Goal: Task Accomplishment & Management: Complete application form

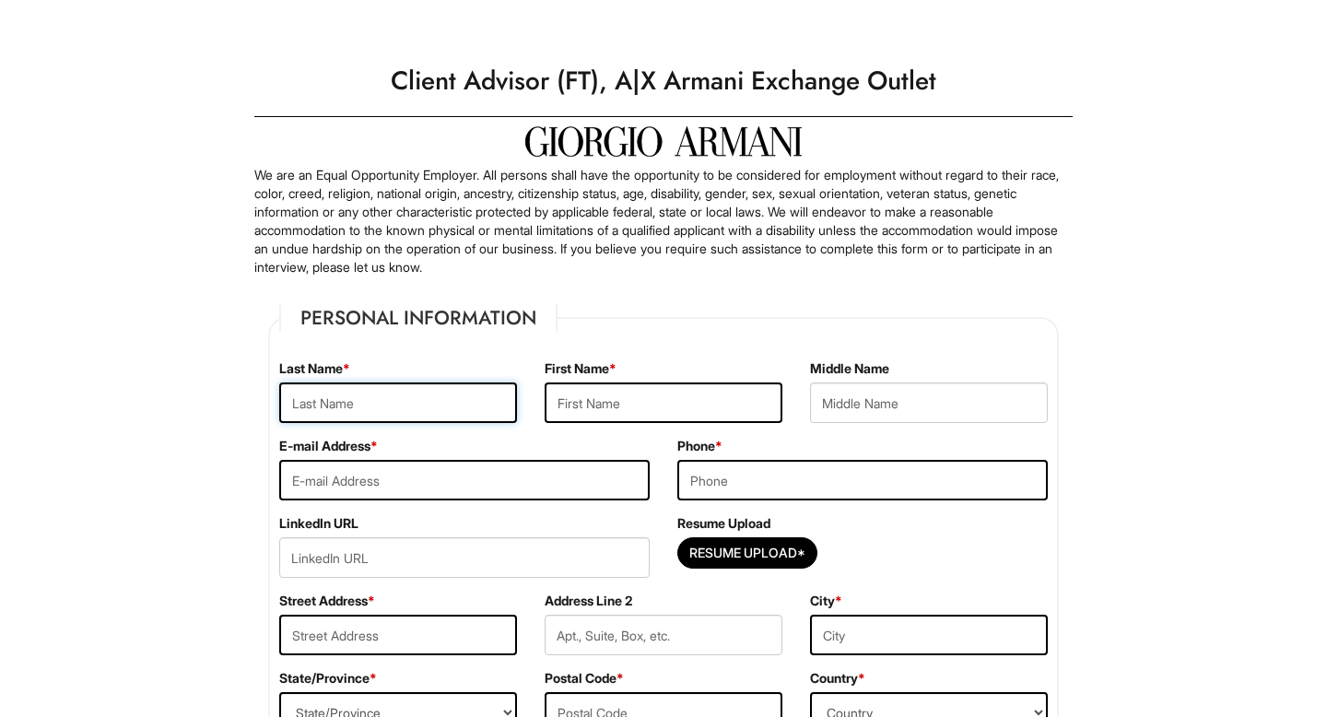
click at [422, 399] on input "text" at bounding box center [398, 403] width 238 height 41
type input "A"
type input "[PERSON_NAME]"
type input "[EMAIL_ADDRESS][DOMAIN_NAME]"
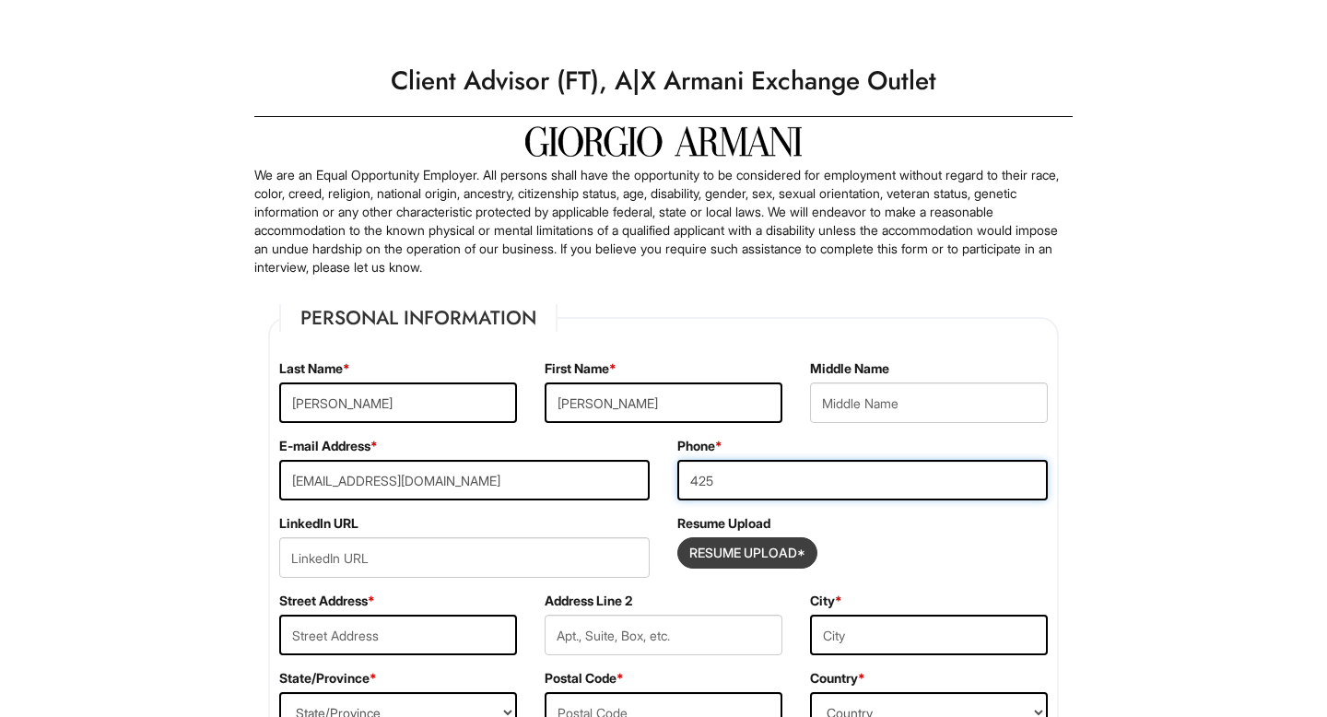
type input "4257728086"
type input "[STREET_ADDRESS][PERSON_NAME]"
type input "[GEOGRAPHIC_DATA]"
select select "WA"
type input "98270"
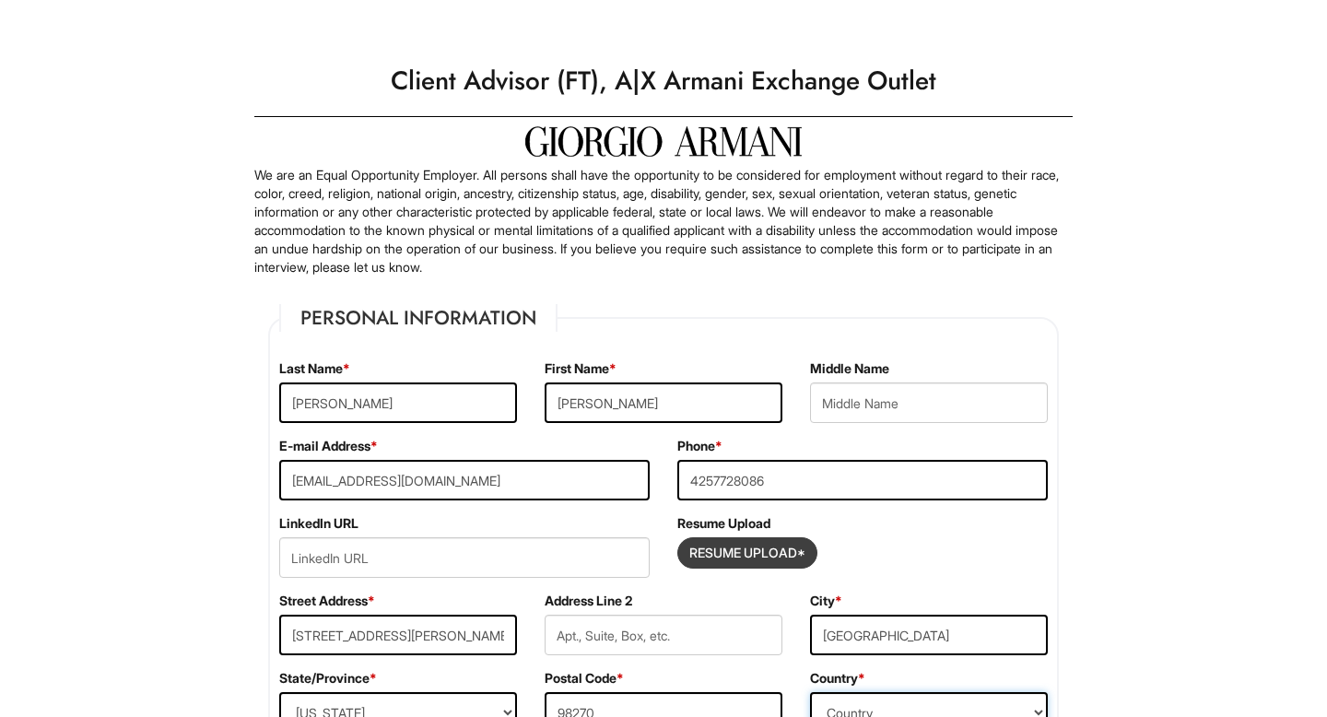
select select "[GEOGRAPHIC_DATA]"
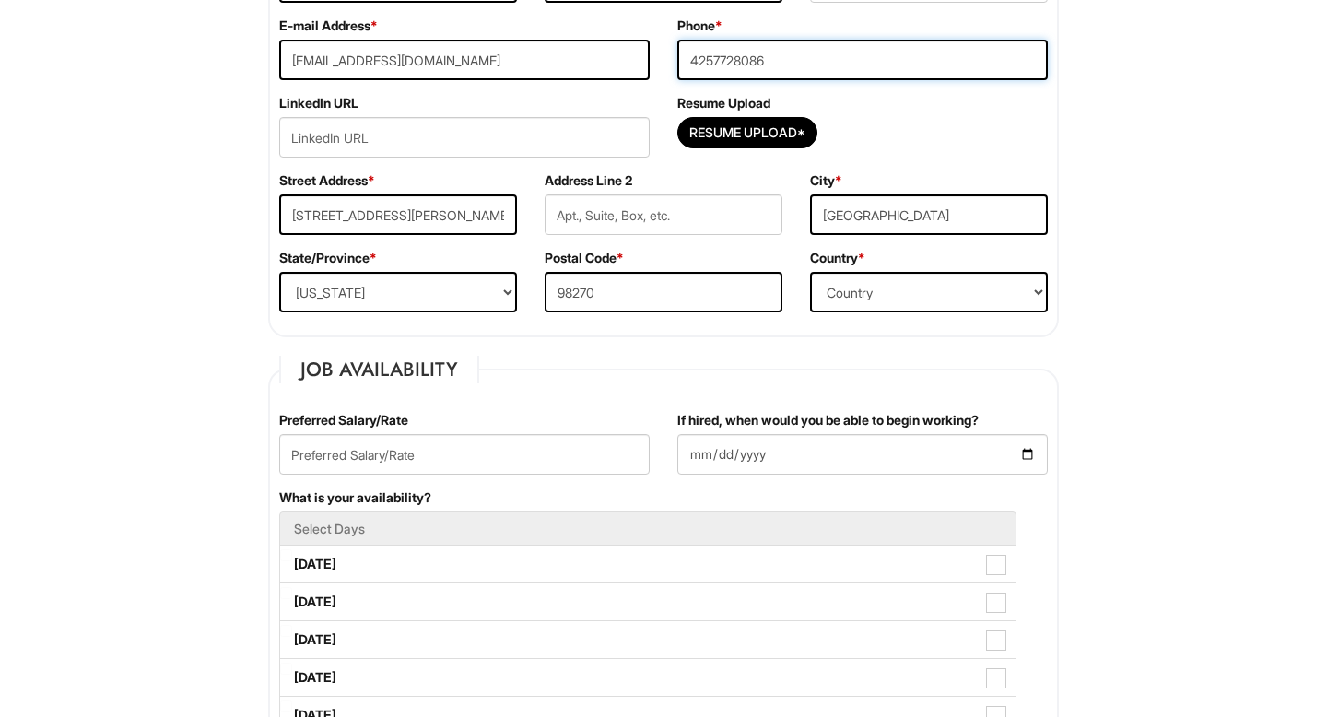
scroll to position [607, 0]
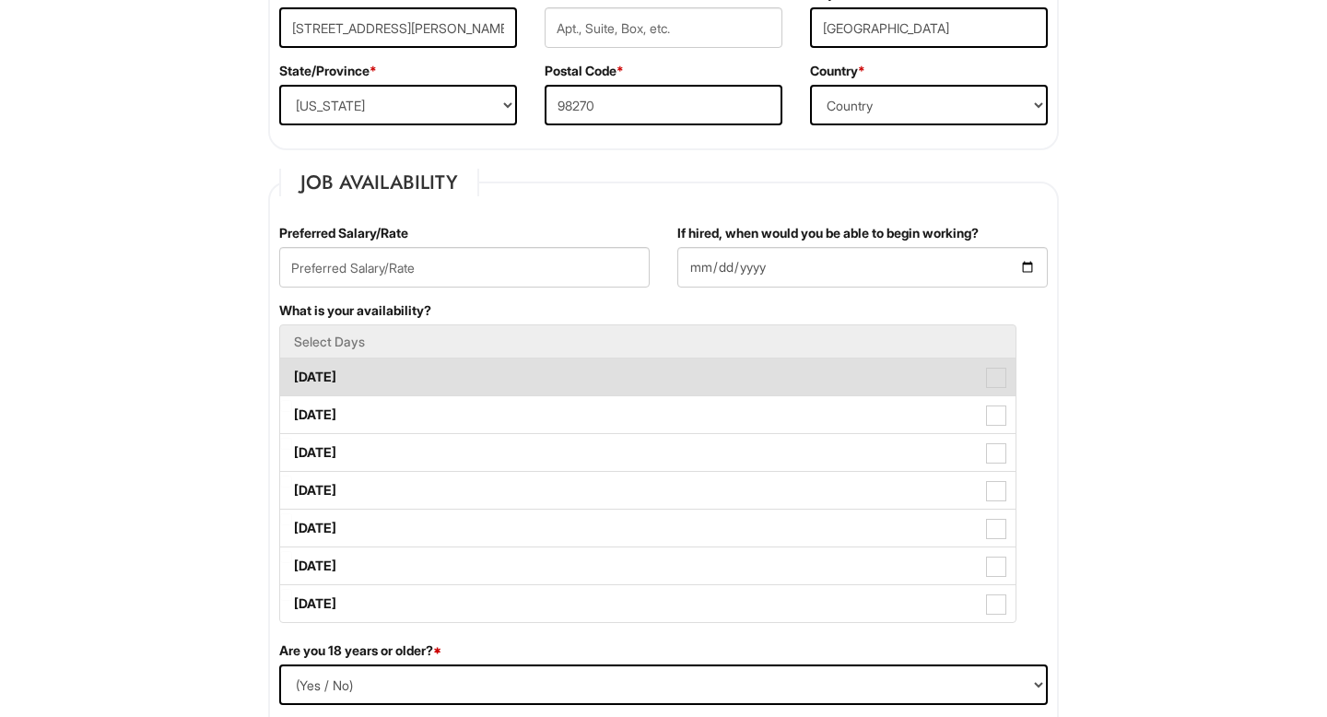
click at [528, 379] on label "[DATE]" at bounding box center [648, 377] width 736 height 37
click at [292, 374] on Available_Monday "[DATE]" at bounding box center [286, 368] width 12 height 12
checkbox Available_Monday "true"
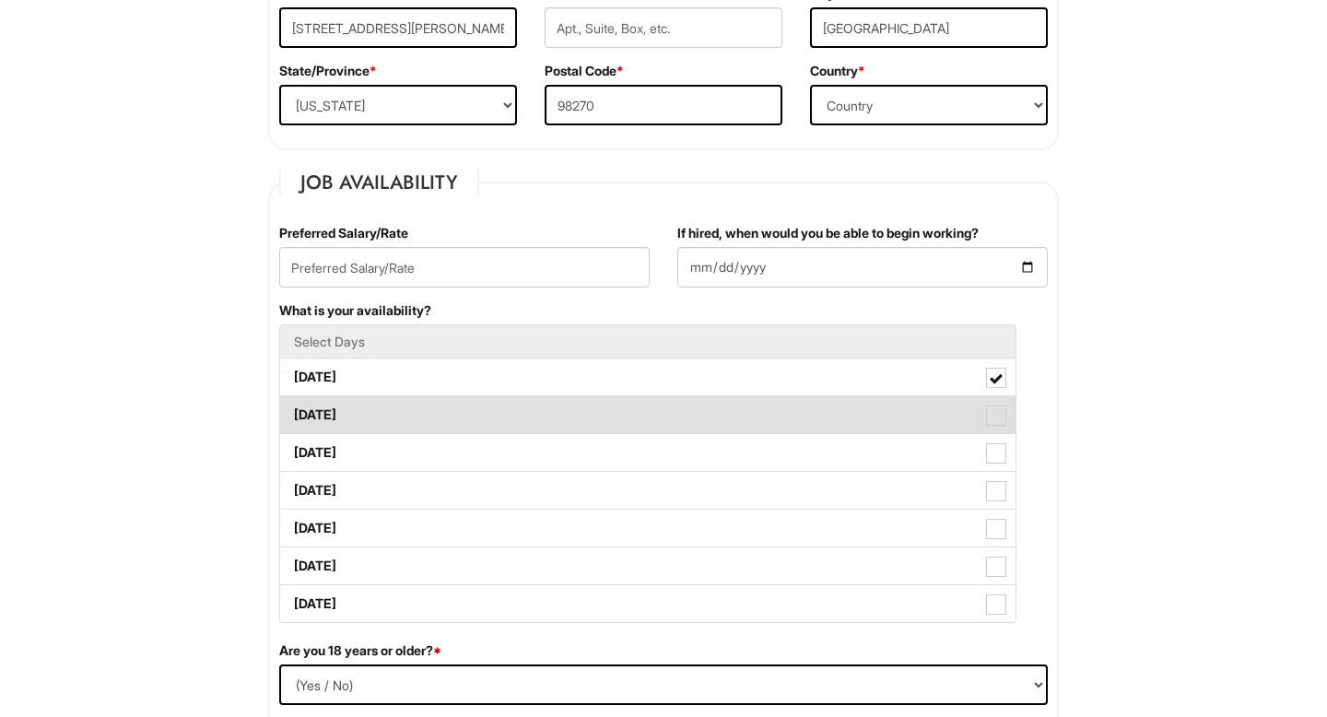
click at [516, 410] on label "[DATE]" at bounding box center [648, 414] width 736 height 37
click at [292, 410] on Available_Tuesday "[DATE]" at bounding box center [286, 406] width 12 height 12
checkbox Available_Tuesday "true"
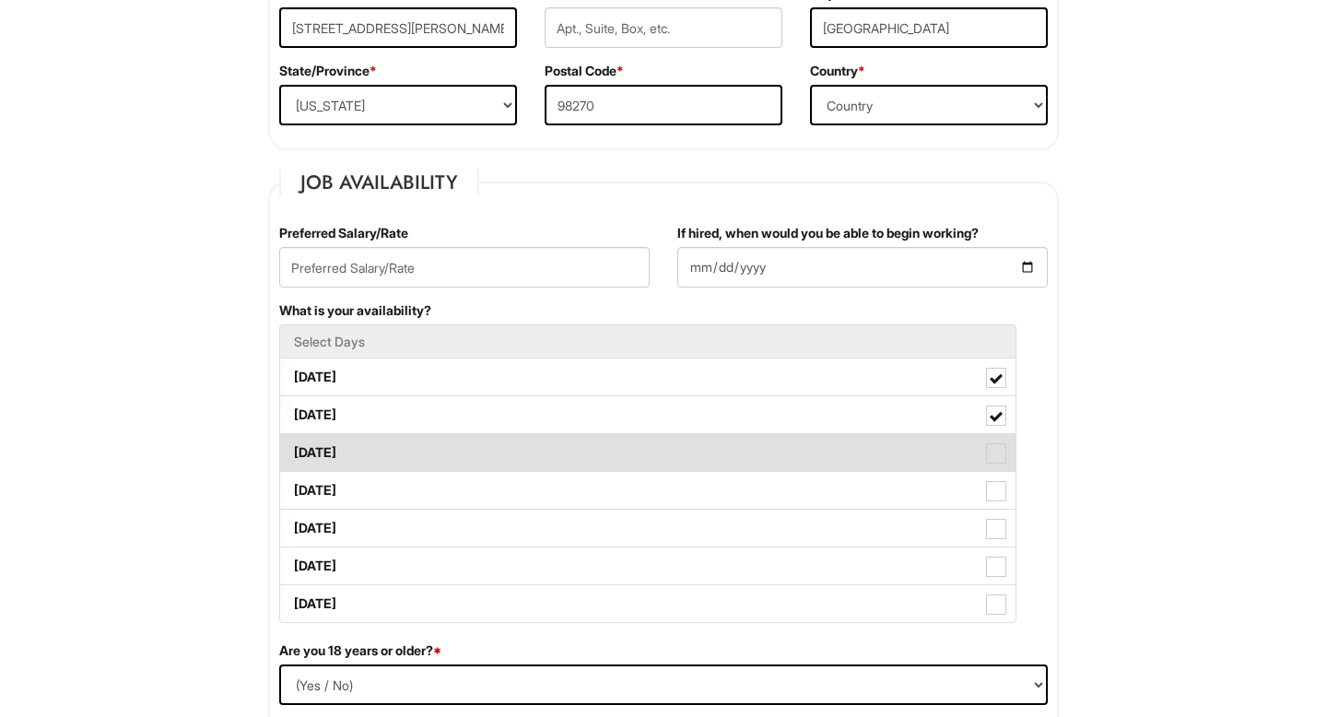
click at [508, 438] on label "[DATE]" at bounding box center [648, 452] width 736 height 37
click at [292, 438] on Available_Wednesday "[DATE]" at bounding box center [286, 444] width 12 height 12
checkbox Available_Wednesday "true"
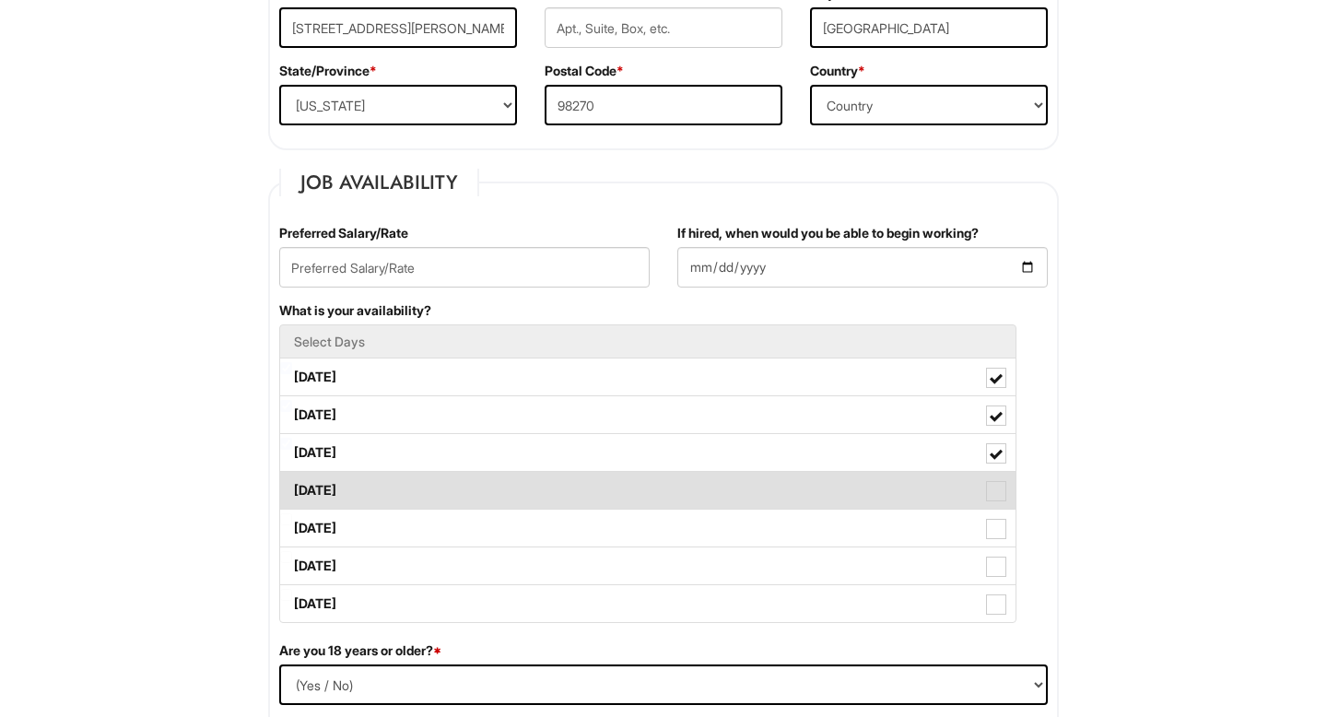
click at [500, 472] on label "[DATE]" at bounding box center [648, 490] width 736 height 37
click at [292, 476] on Available_Thursday "[DATE]" at bounding box center [286, 482] width 12 height 12
checkbox Available_Thursday "true"
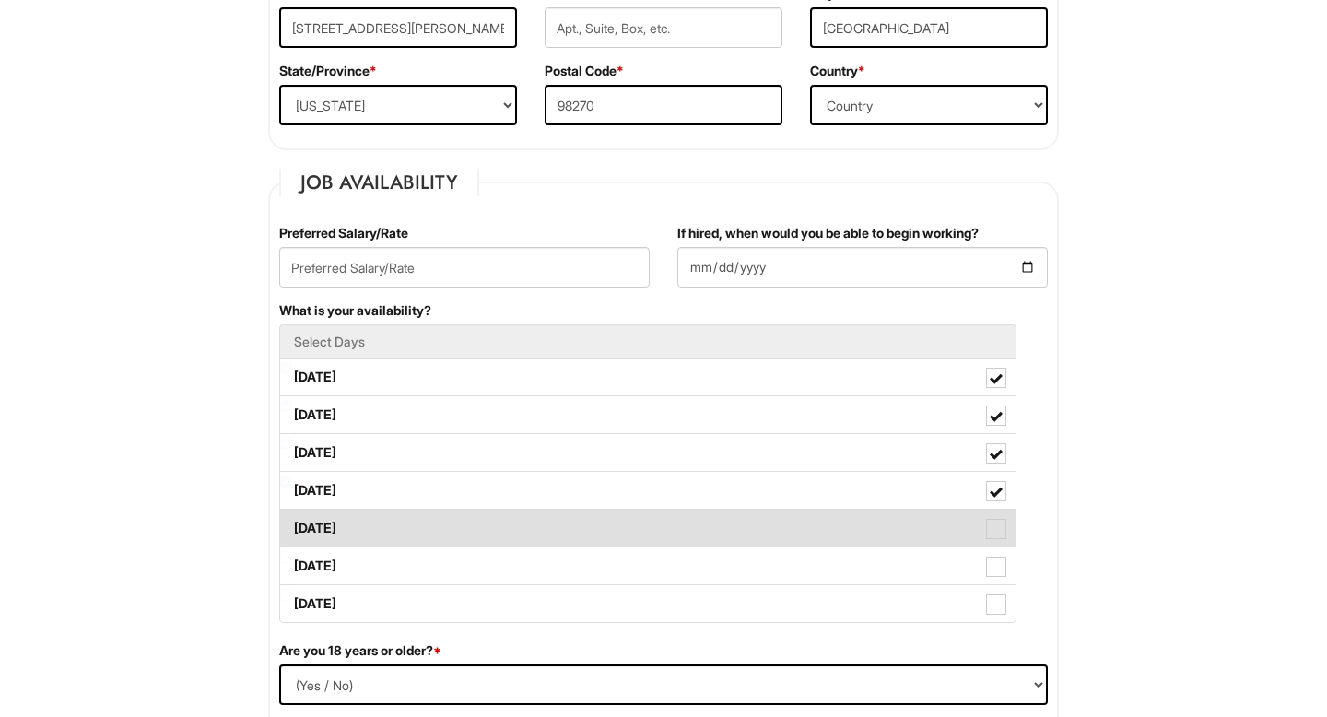
click at [474, 525] on label "[DATE]" at bounding box center [648, 528] width 736 height 37
click at [292, 525] on Available_Friday "[DATE]" at bounding box center [286, 519] width 12 height 12
checkbox Available_Friday "true"
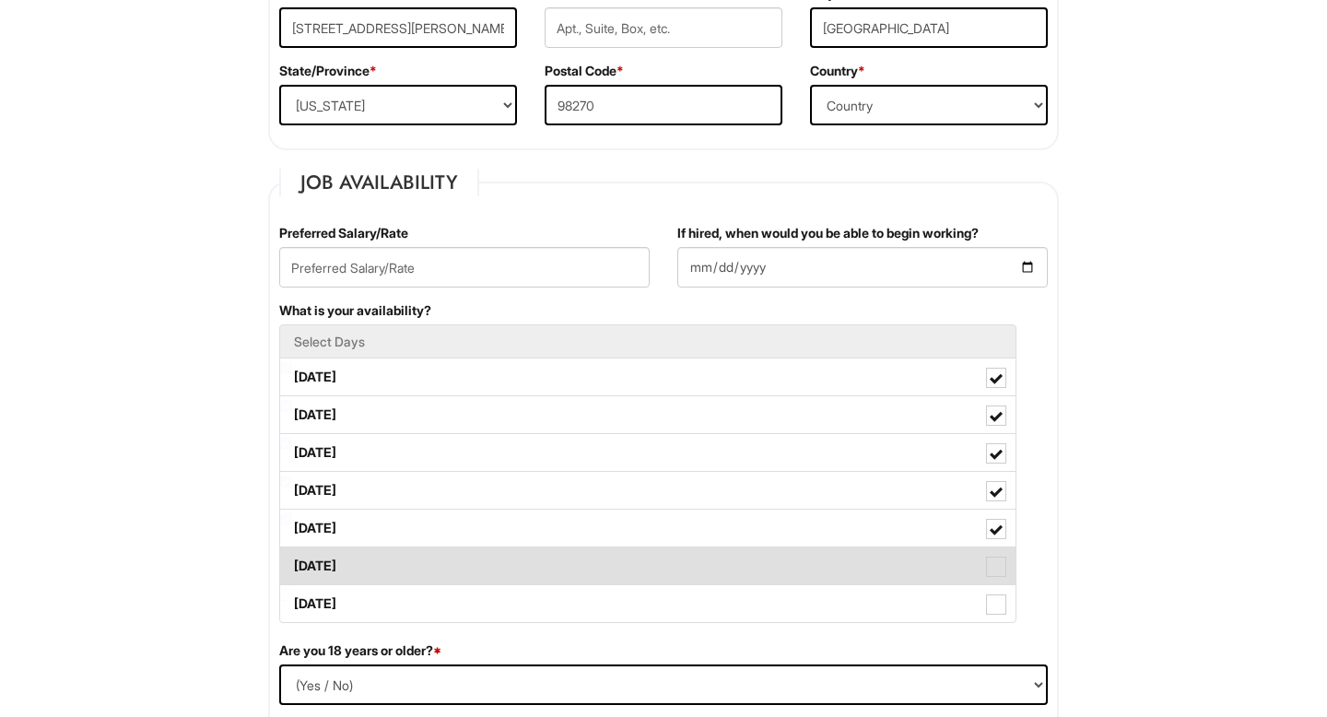
click at [463, 561] on label "[DATE]" at bounding box center [648, 566] width 736 height 37
click at [292, 561] on Available_Saturday "[DATE]" at bounding box center [286, 557] width 12 height 12
checkbox Available_Saturday "true"
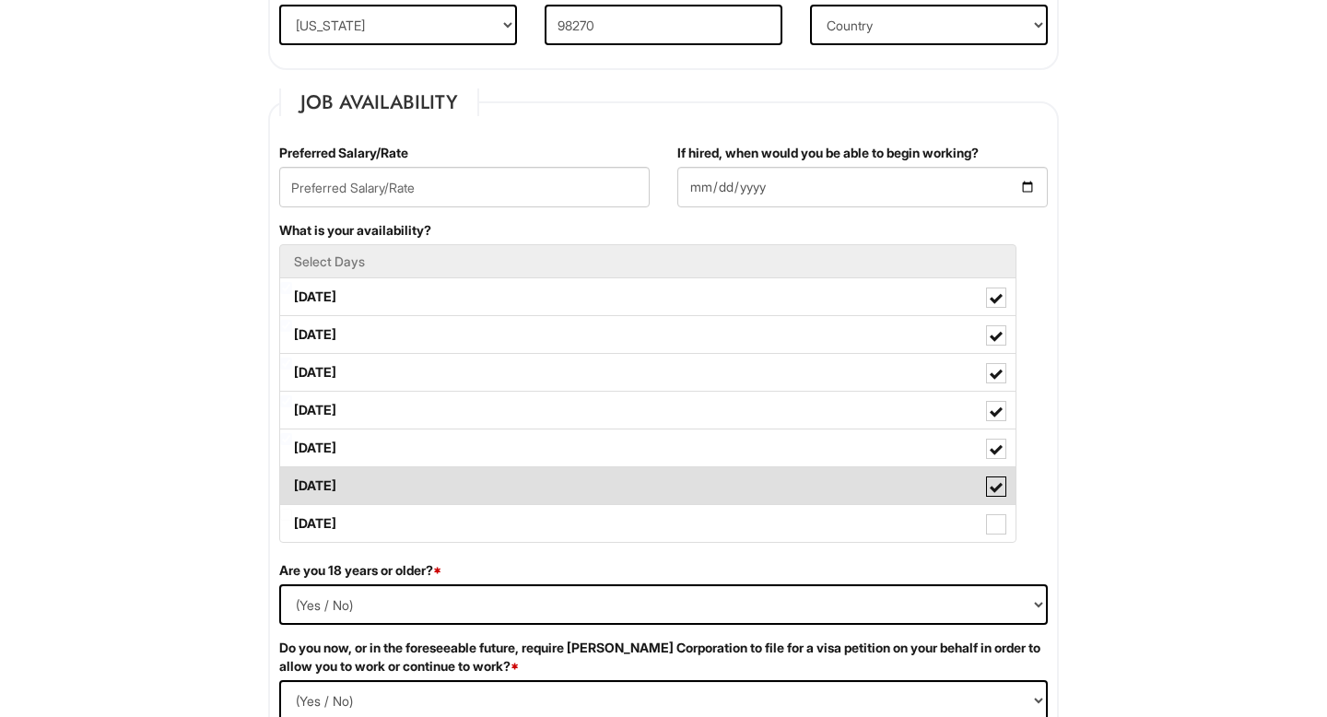
scroll to position [713, 0]
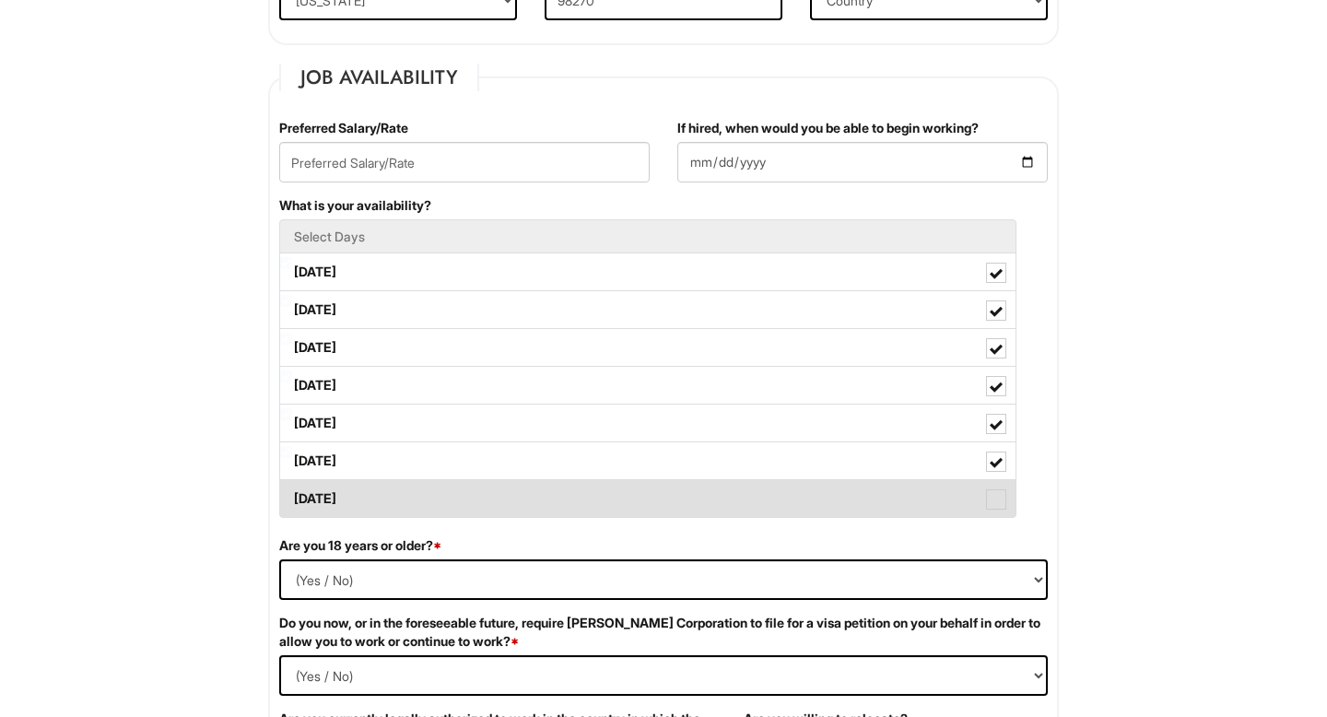
click at [473, 507] on label "[DATE]" at bounding box center [648, 498] width 736 height 37
click at [292, 496] on Available_Sunday "[DATE]" at bounding box center [286, 490] width 12 height 12
checkbox Available_Sunday "true"
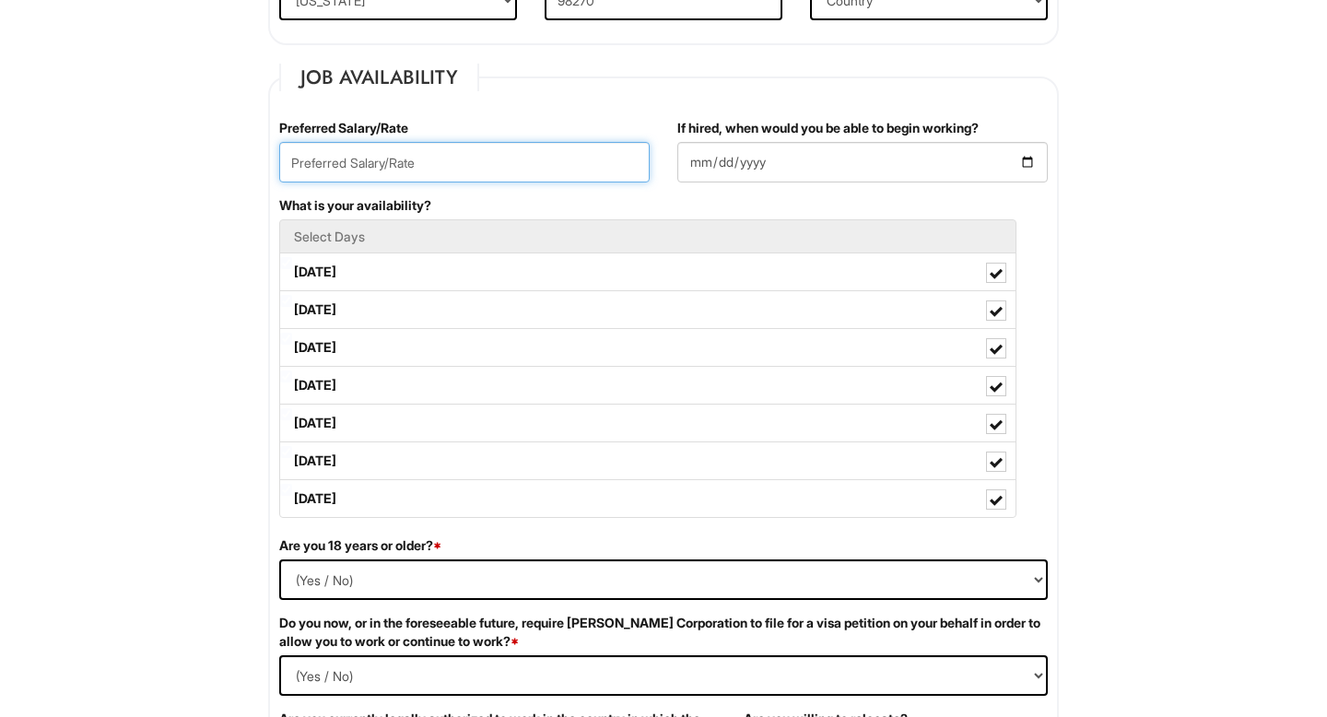
click at [497, 155] on input "text" at bounding box center [464, 162] width 371 height 41
type input "17.00"
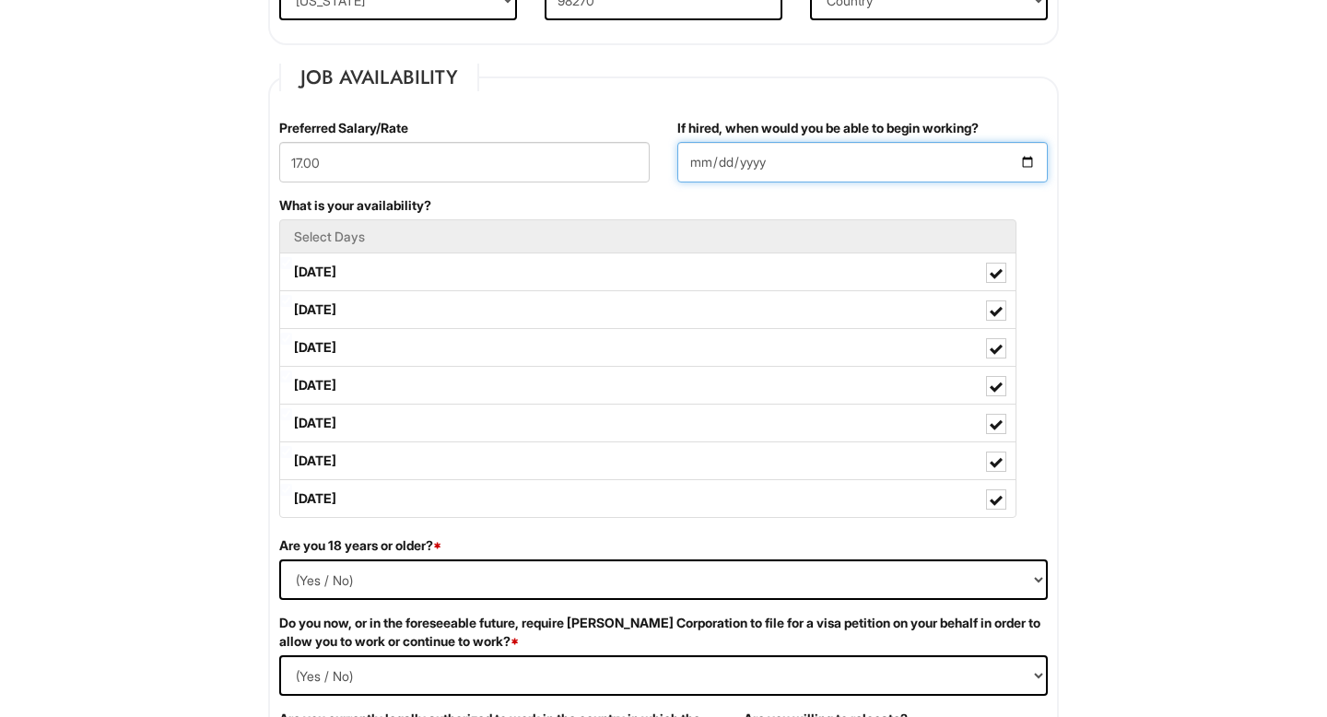
click at [885, 160] on input "If hired, when would you be able to begin working?" at bounding box center [863, 162] width 371 height 41
click at [1032, 161] on input "If hired, when would you be able to begin working?" at bounding box center [863, 162] width 371 height 41
type input "[DATE]"
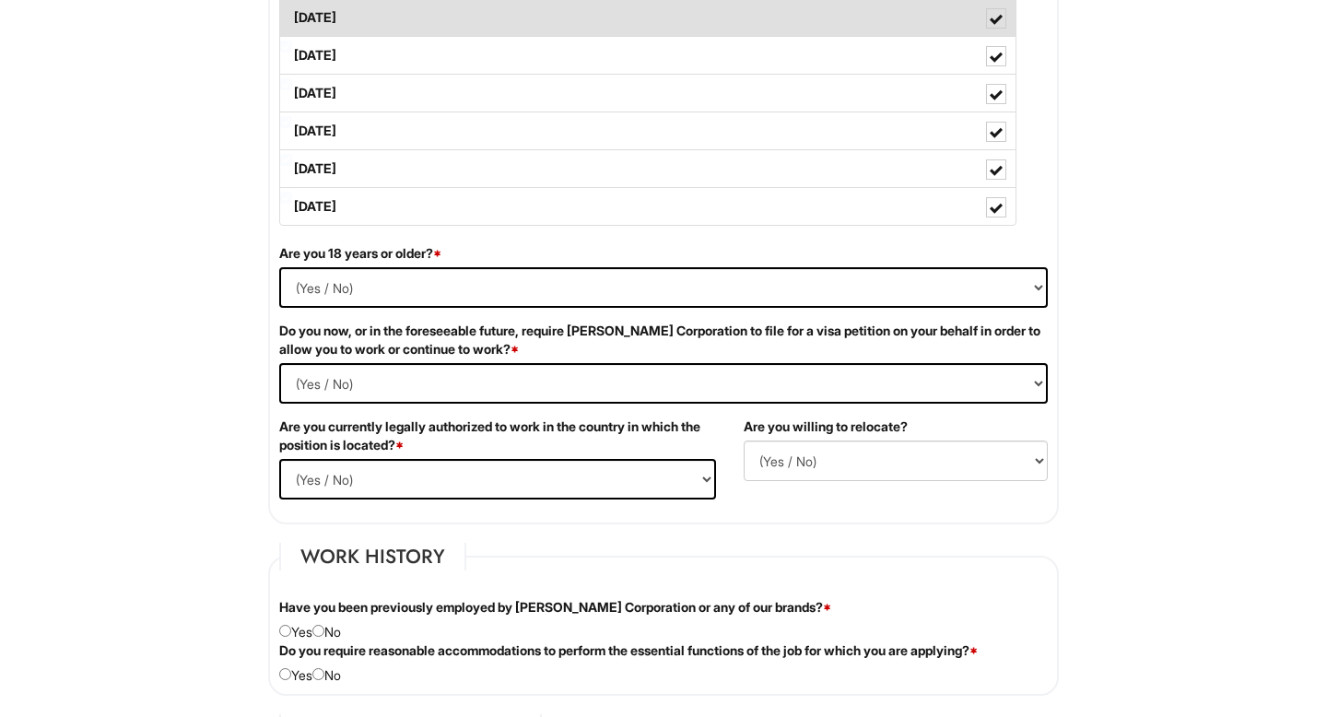
scroll to position [1015, 0]
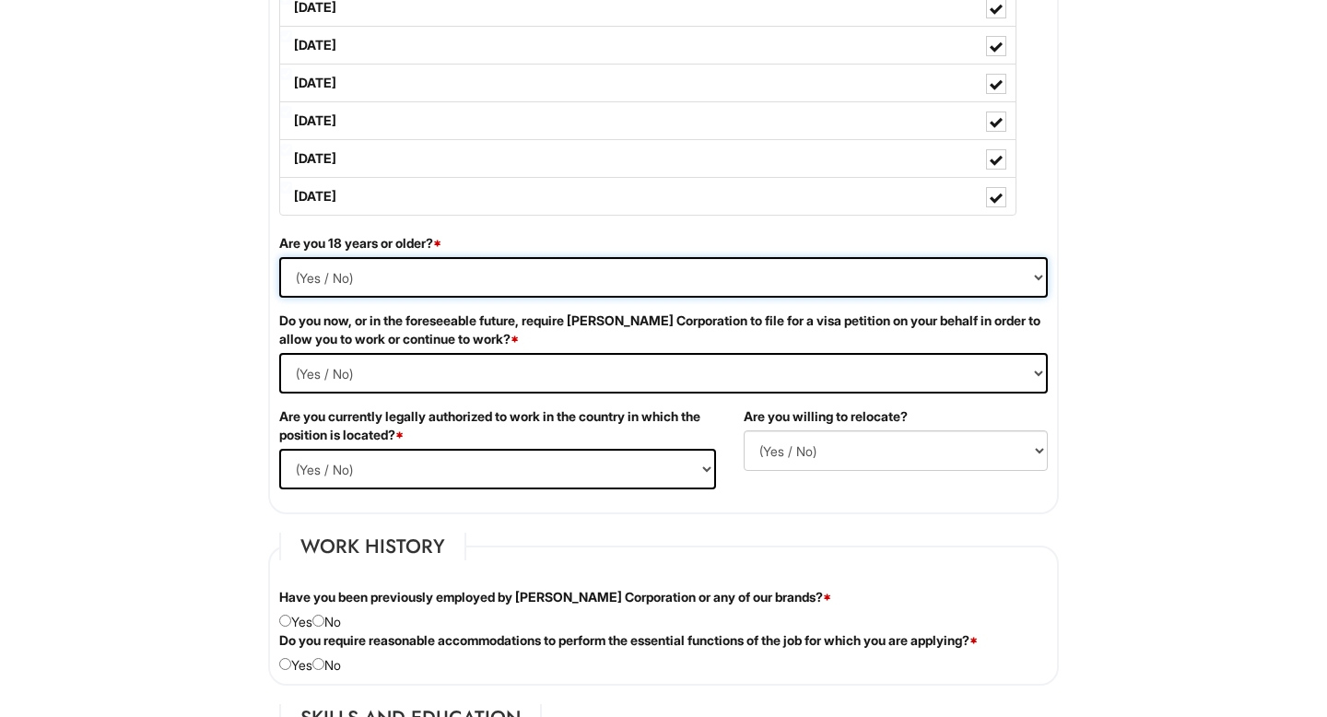
click at [473, 280] on select "(Yes / No) Yes No" at bounding box center [663, 277] width 769 height 41
select select "Yes"
click at [279, 257] on select "(Yes / No) Yes No" at bounding box center [663, 277] width 769 height 41
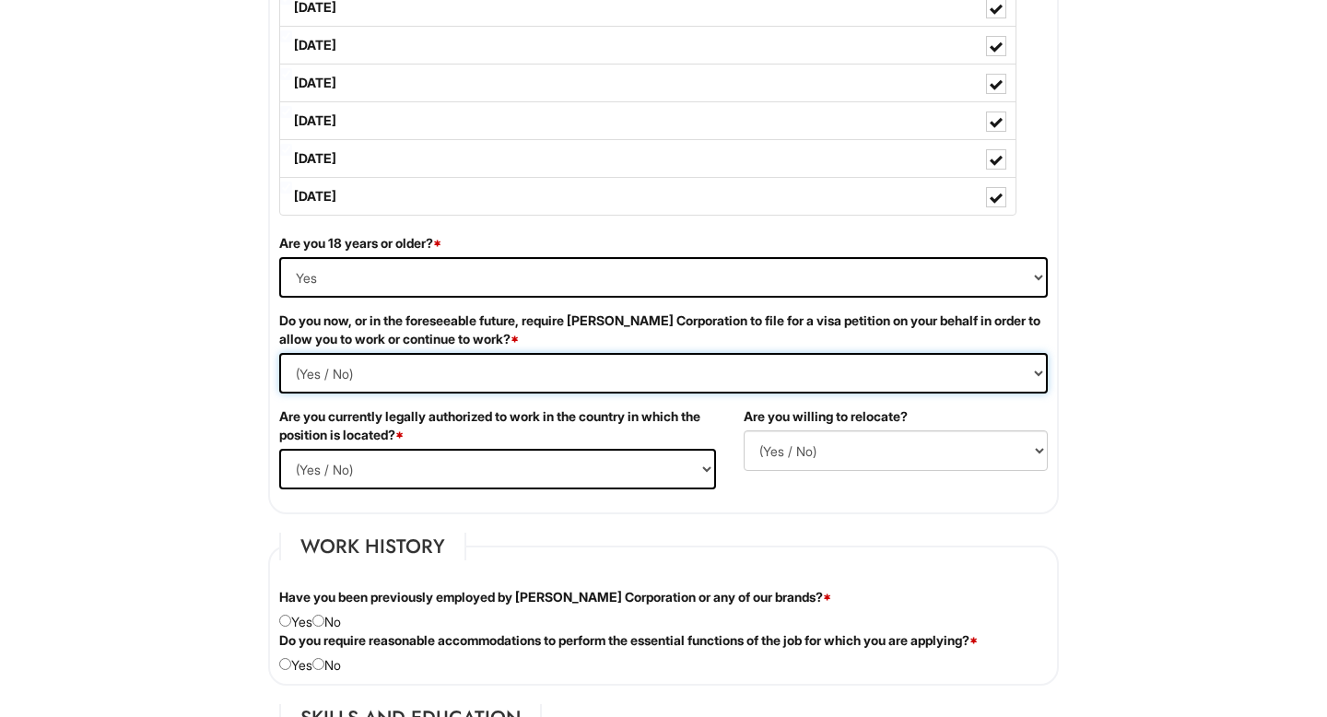
click at [434, 372] on Required "(Yes / No) Yes No" at bounding box center [663, 373] width 769 height 41
select Required "No"
click at [279, 353] on Required "(Yes / No) Yes No" at bounding box center [663, 373] width 769 height 41
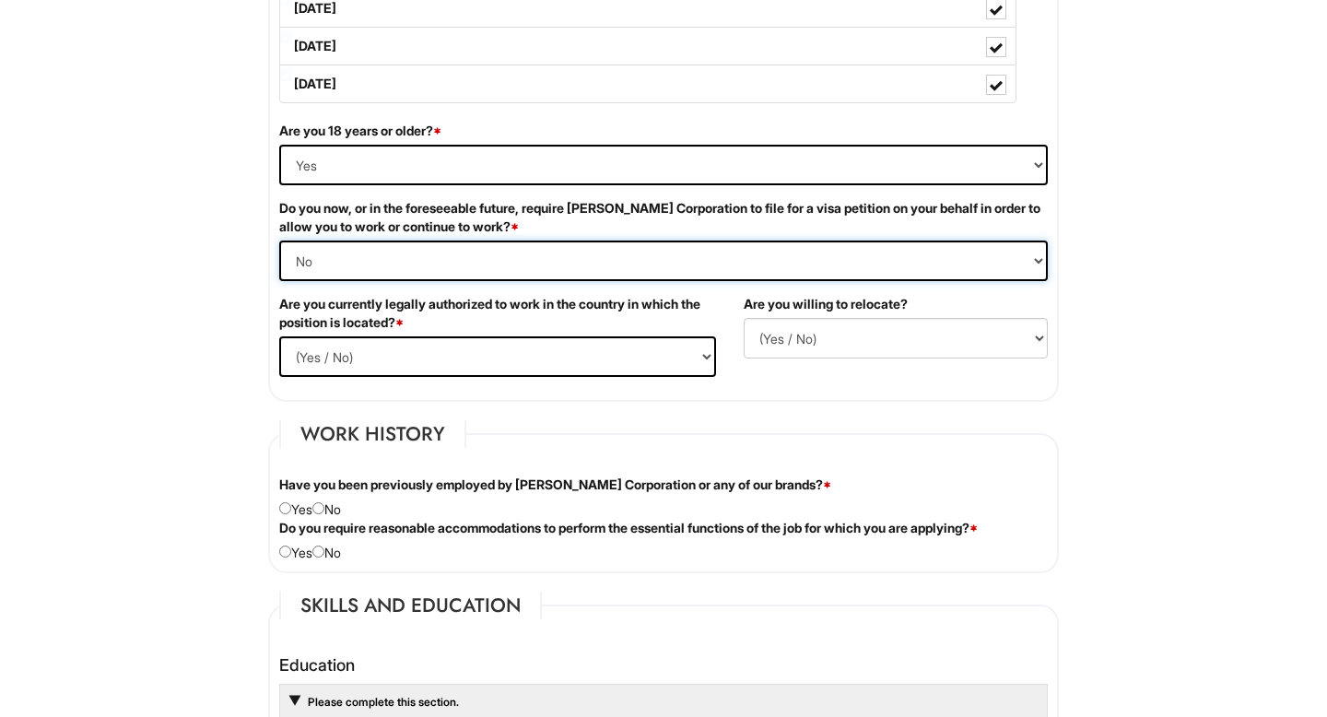
scroll to position [1131, 0]
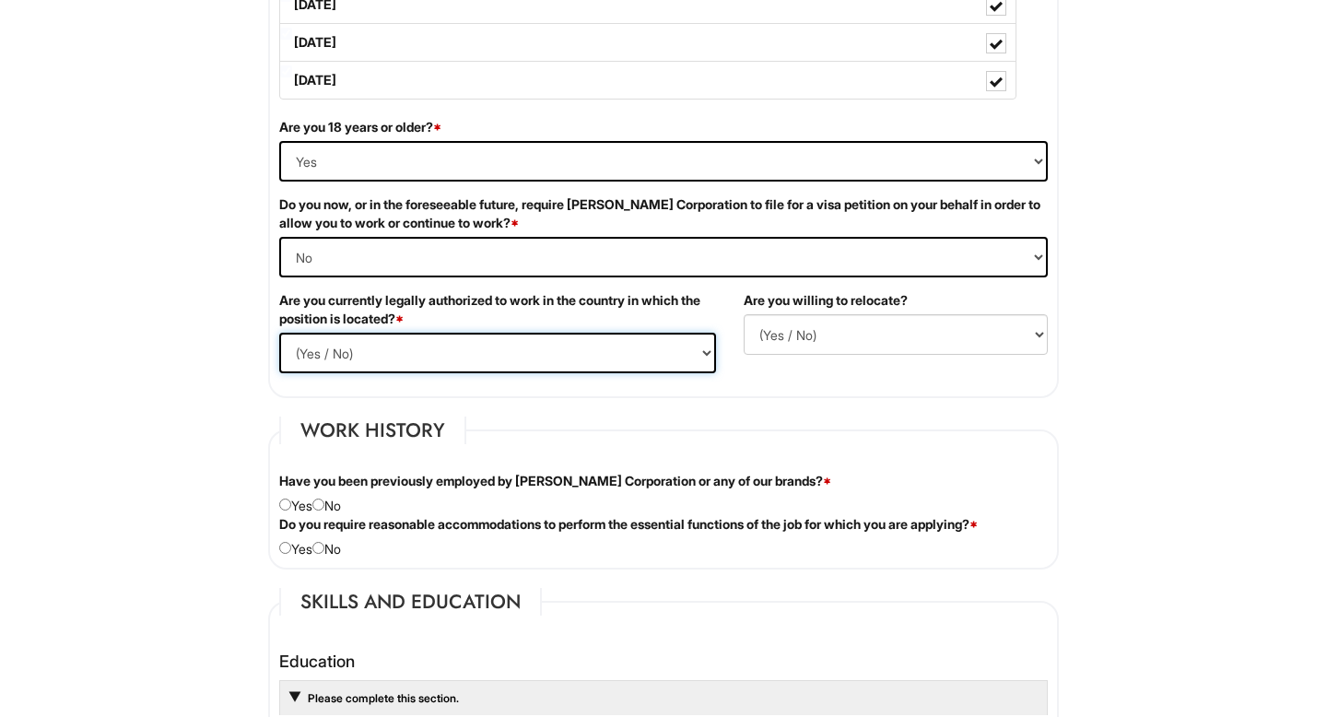
click at [419, 360] on select "(Yes / No) Yes No" at bounding box center [497, 353] width 437 height 41
select select "Yes"
click at [279, 333] on select "(Yes / No) Yes No" at bounding box center [497, 353] width 437 height 41
click at [759, 335] on select "(Yes / No) No Yes" at bounding box center [896, 334] width 304 height 41
select select "N"
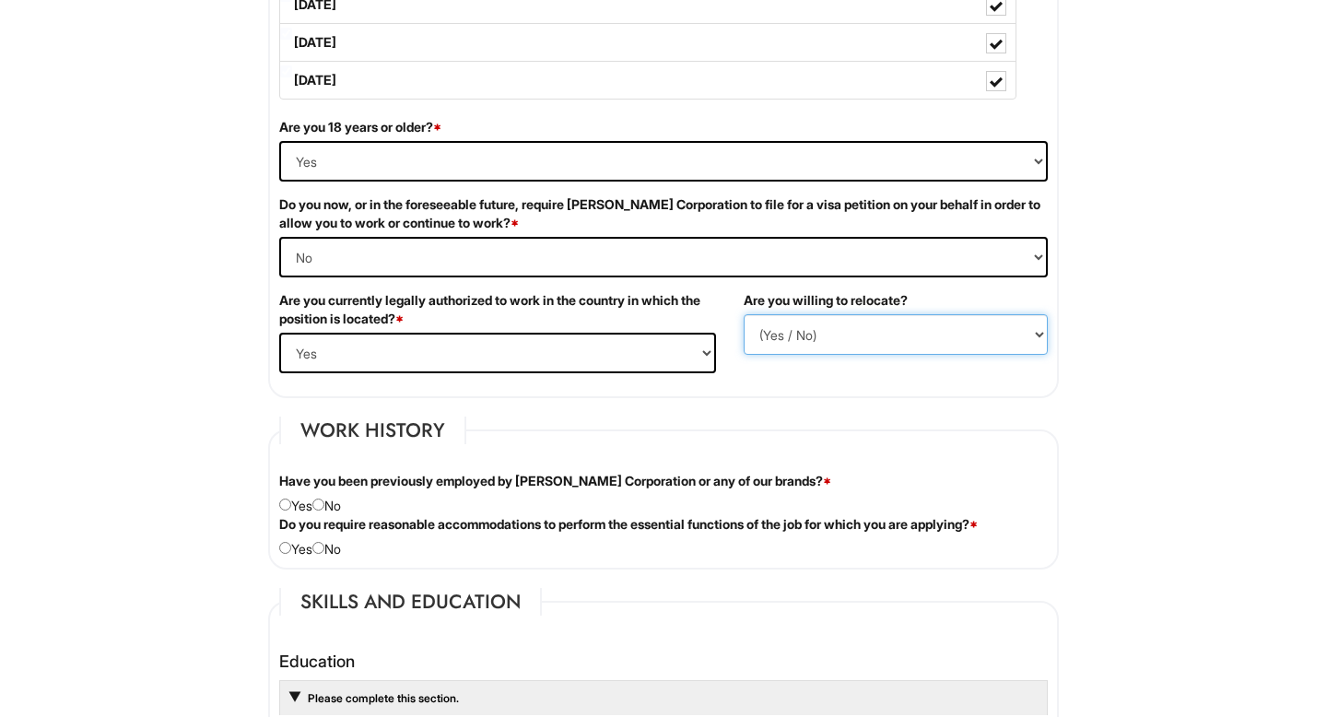
click at [744, 314] on select "(Yes / No) No Yes" at bounding box center [896, 334] width 304 height 41
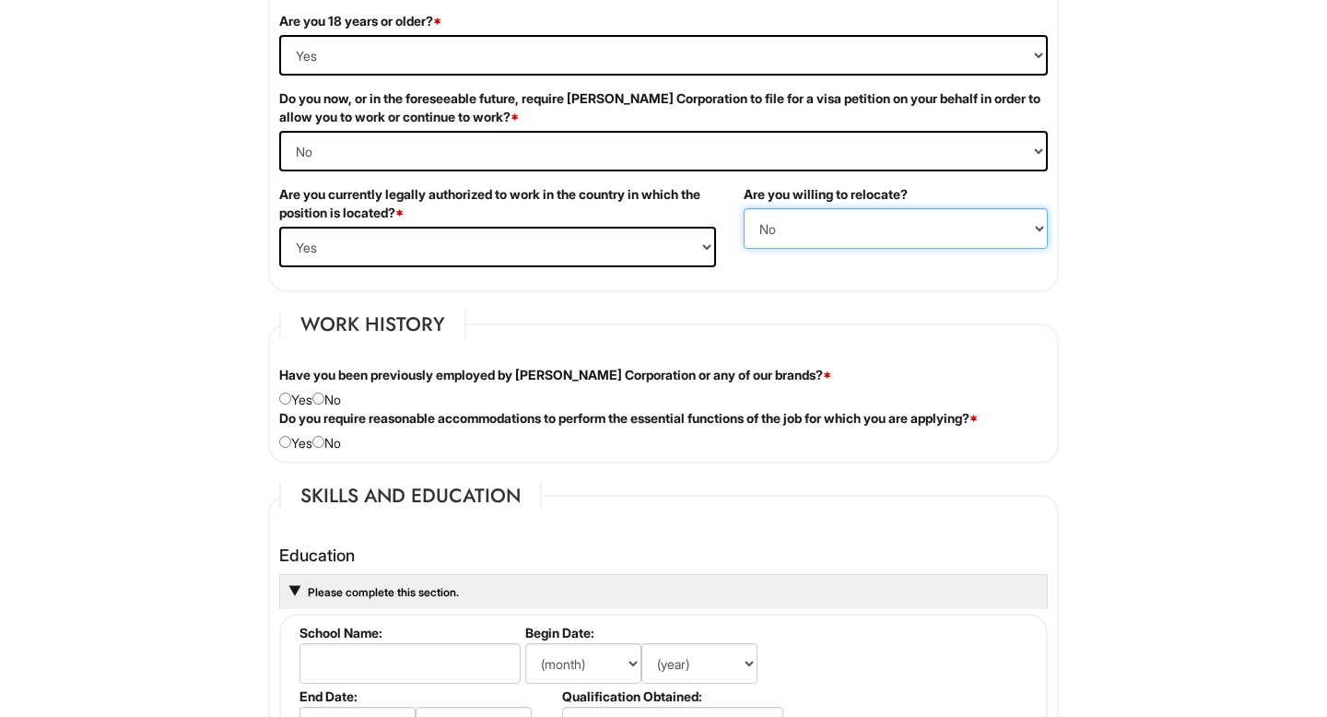
scroll to position [1257, 0]
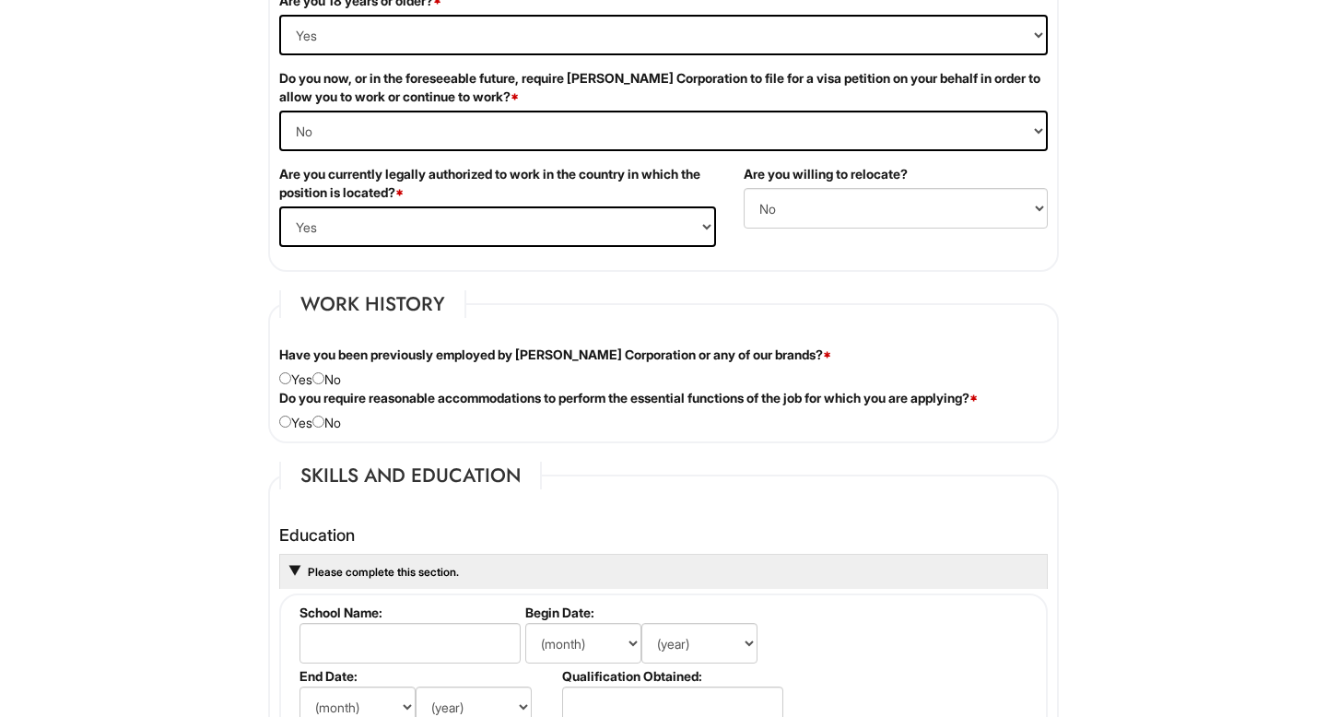
click at [334, 379] on div "Have you been previously employed by [PERSON_NAME] Corporation or any of our br…" at bounding box center [663, 367] width 796 height 43
click at [333, 422] on div "Do you require reasonable accommodations to perform the essential functions of …" at bounding box center [663, 410] width 796 height 43
click at [333, 430] on div "Do you require reasonable accommodations to perform the essential functions of …" at bounding box center [663, 410] width 796 height 43
click at [325, 412] on div "Do you require reasonable accommodations to perform the essential functions of …" at bounding box center [663, 410] width 796 height 43
click at [324, 374] on input "radio" at bounding box center [318, 378] width 12 height 12
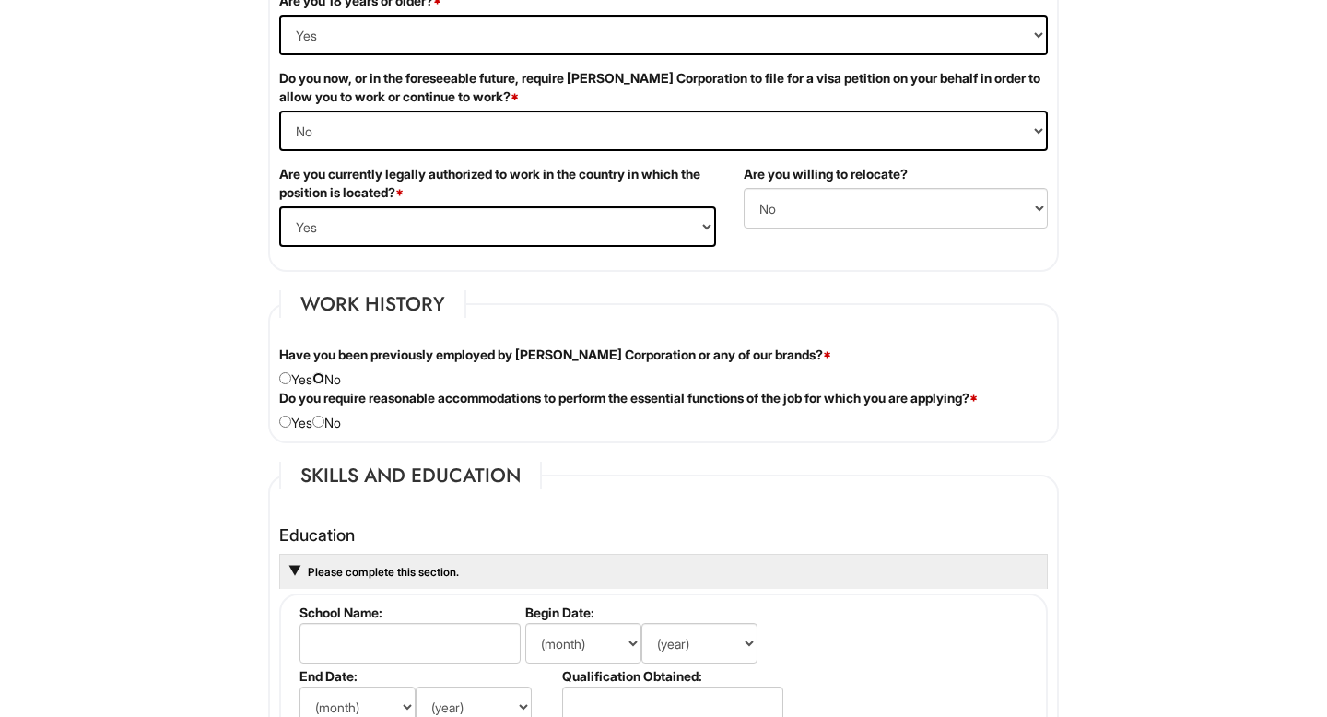
radio input "true"
click at [324, 374] on input "radio" at bounding box center [318, 378] width 12 height 12
click at [324, 417] on input "radio" at bounding box center [318, 422] width 12 height 12
radio input "true"
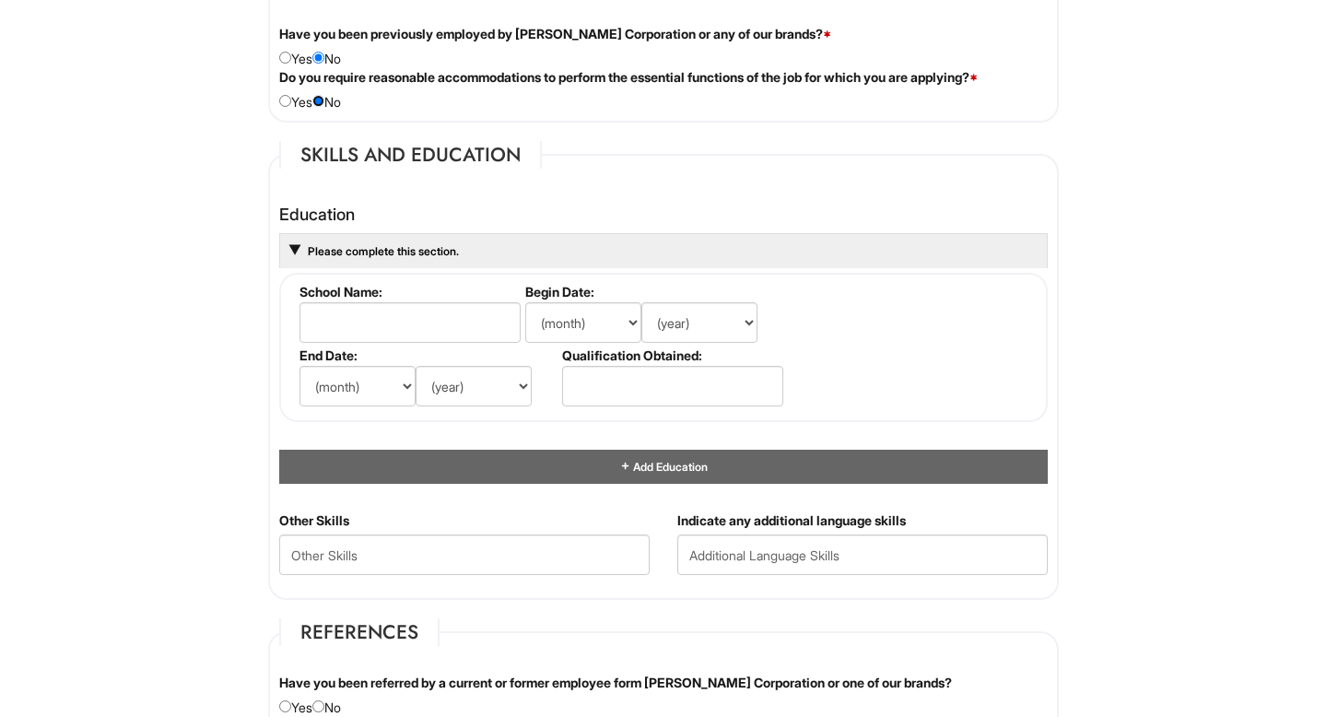
scroll to position [1603, 0]
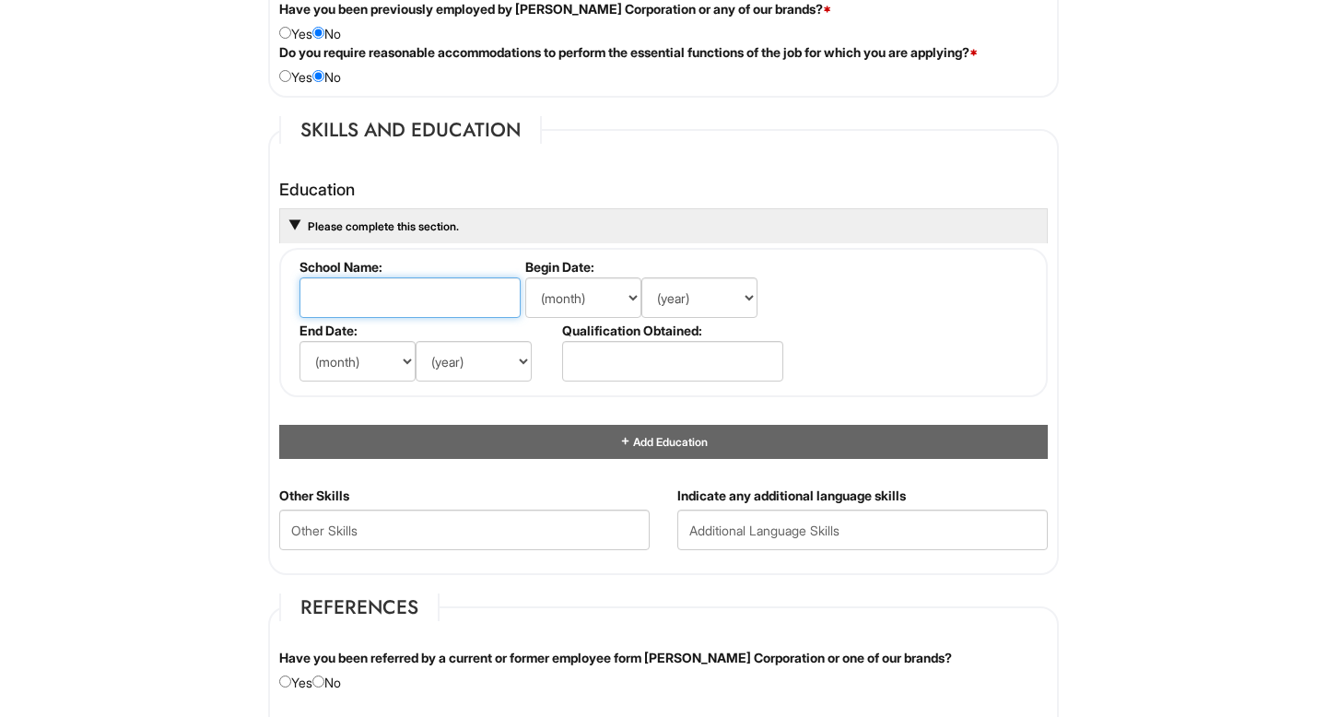
click at [382, 295] on input "text" at bounding box center [410, 297] width 221 height 41
type input "[GEOGRAPHIC_DATA][US_STATE]"
click at [592, 324] on label "Qualification Obtained:" at bounding box center [671, 331] width 218 height 16
click at [593, 289] on select "(month) Jan Feb Mar Apr May Jun [DATE] Aug Sep Oct Nov Dec" at bounding box center [583, 297] width 116 height 41
select select "1"
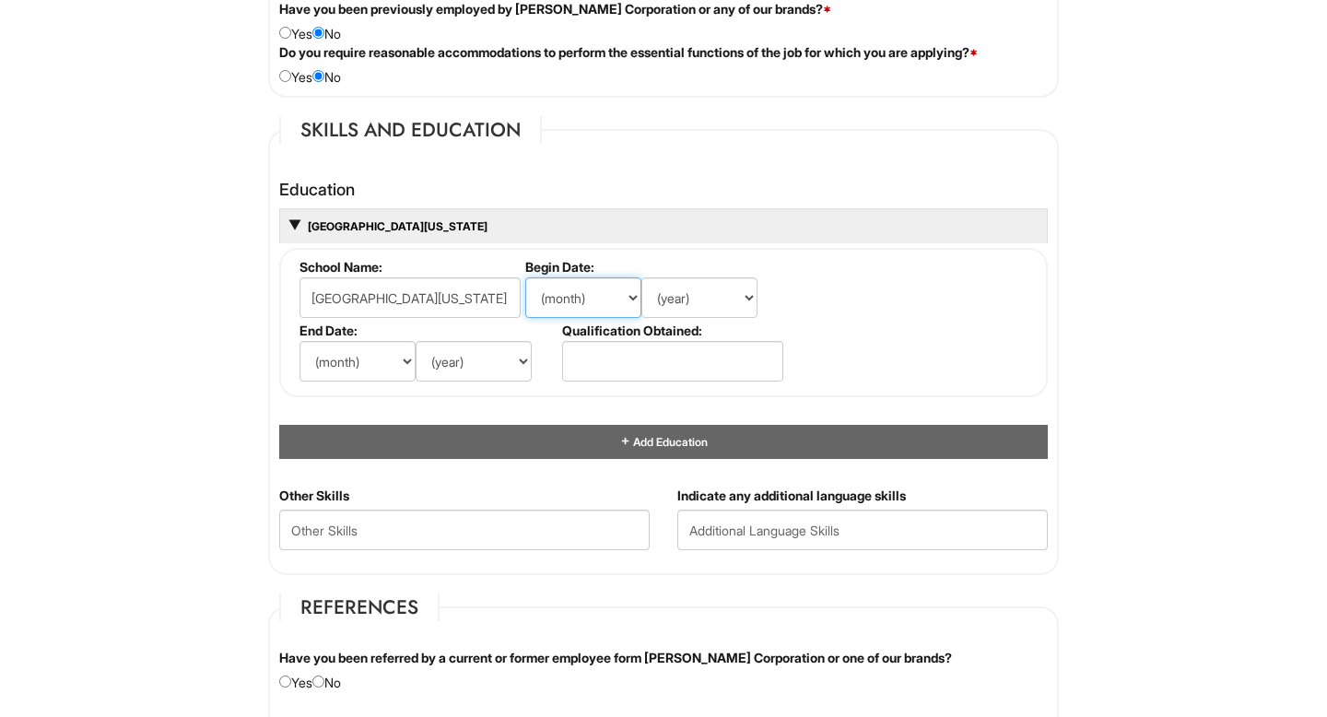
click at [525, 277] on select "(month) Jan Feb Mar Apr May Jun [DATE] Aug Sep Oct Nov Dec" at bounding box center [583, 297] width 116 height 41
click at [683, 302] on select "(year) 2029 2028 2027 2026 2025 2024 2023 2022 2021 2020 2019 2018 2017 2016 20…" at bounding box center [700, 297] width 116 height 41
select select "2020"
click at [642, 277] on select "(year) 2029 2028 2027 2026 2025 2024 2023 2022 2021 2020 2019 2018 2017 2016 20…" at bounding box center [700, 297] width 116 height 41
click at [345, 359] on select "(month) Jan Feb Mar Apr May Jun [DATE] Aug Sep Oct Nov Dec" at bounding box center [358, 361] width 116 height 41
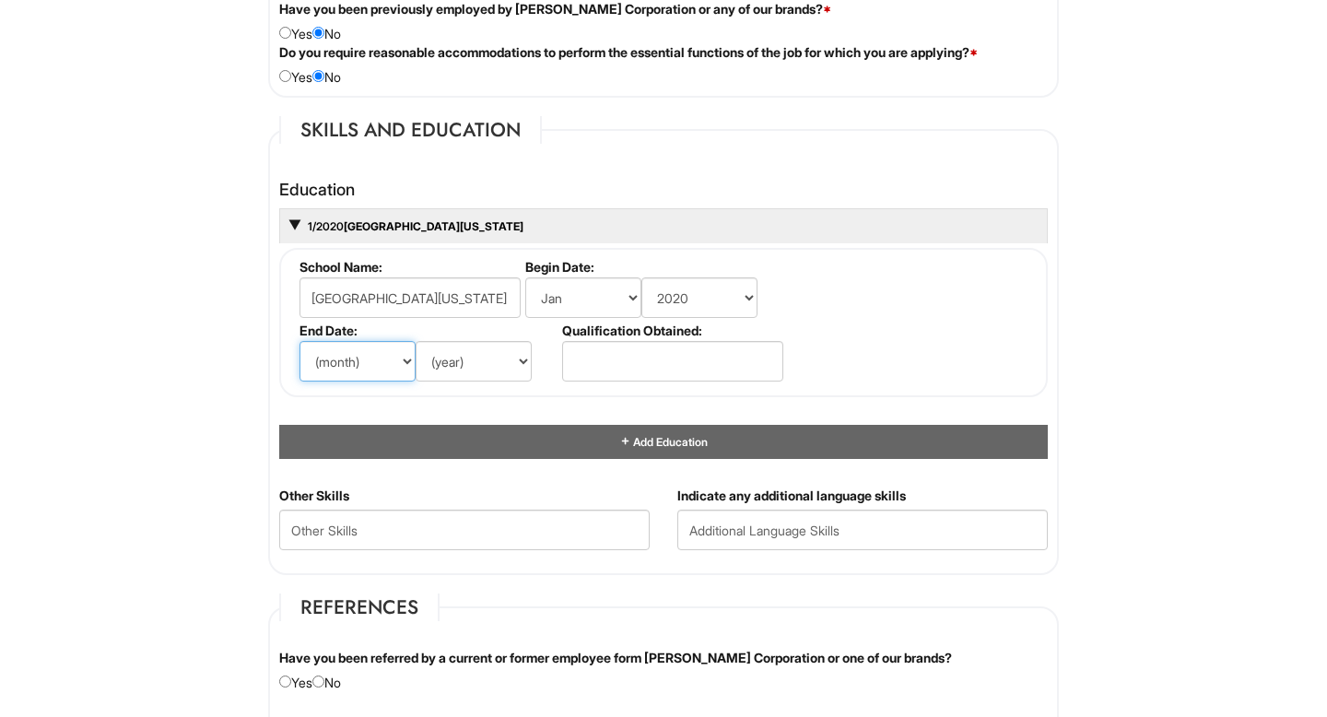
select select "8"
click at [300, 341] on select "(month) Jan Feb Mar Apr May Jun [DATE] Aug Sep Oct Nov Dec" at bounding box center [358, 361] width 116 height 41
click at [471, 369] on select "(year) 2029 2028 2027 2026 2025 2024 2023 2022 2021 2020 2019 2018 2017 2016 20…" at bounding box center [474, 361] width 116 height 41
select select "2021"
click at [416, 341] on select "(year) 2029 2028 2027 2026 2025 2024 2023 2022 2021 2020 2019 2018 2017 2016 20…" at bounding box center [474, 361] width 116 height 41
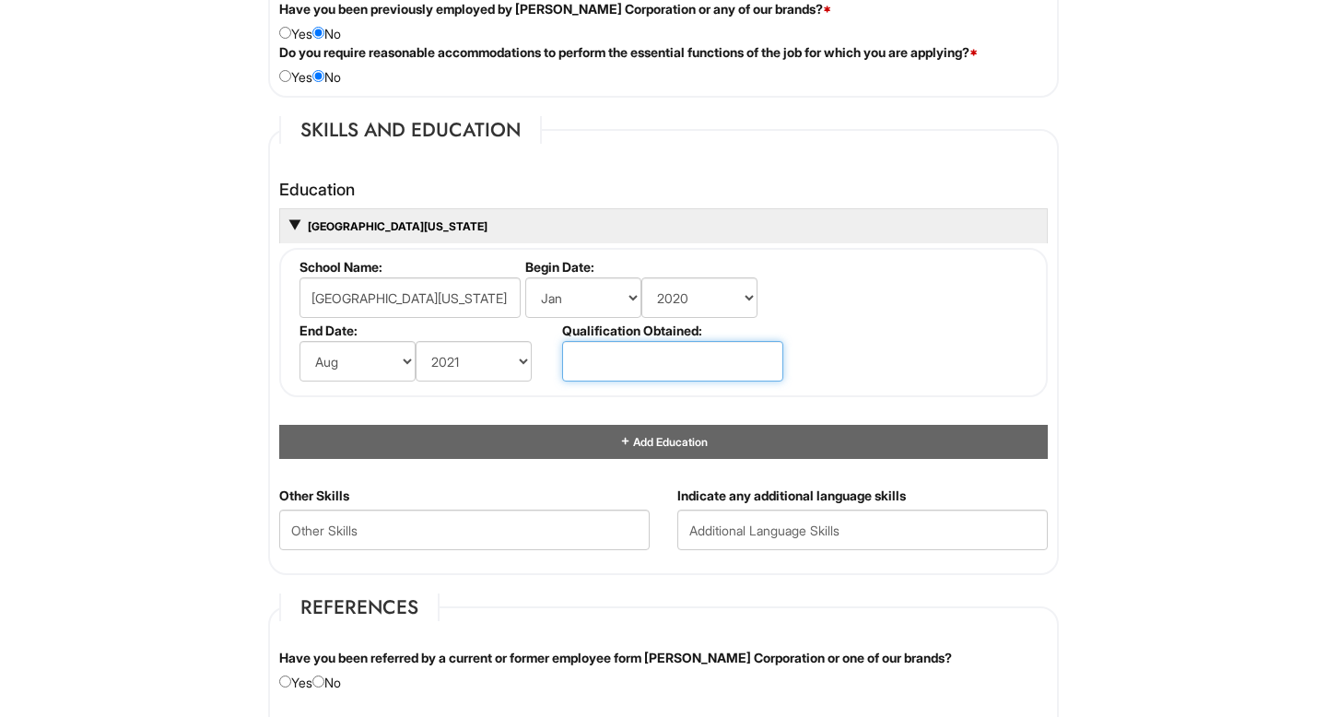
click at [614, 351] on input "text" at bounding box center [672, 361] width 221 height 41
click at [604, 360] on input "Bachlors of Science" at bounding box center [672, 361] width 221 height 41
click at [591, 364] on input "Bachlors of Science" at bounding box center [672, 361] width 221 height 41
click at [589, 356] on input "Bachlors of Science" at bounding box center [672, 361] width 221 height 41
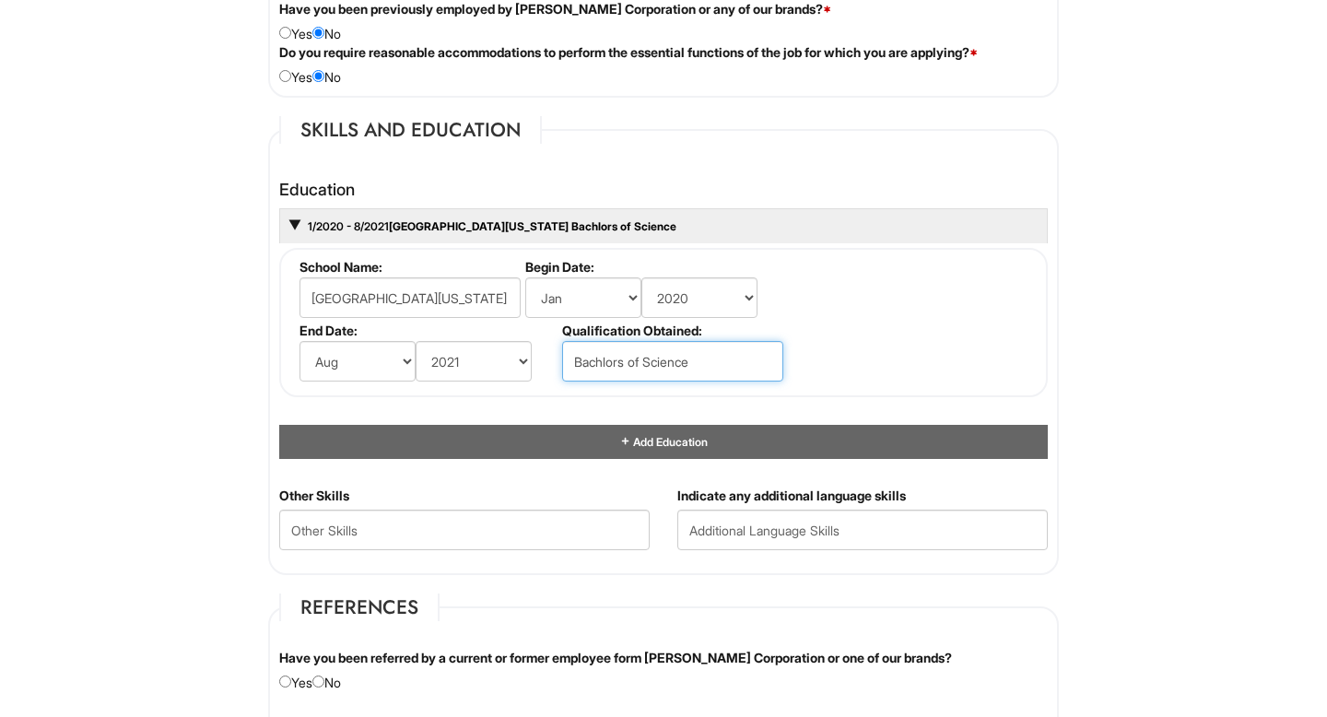
click at [589, 356] on input "Bachlors of Science" at bounding box center [672, 361] width 221 height 41
drag, startPoint x: 626, startPoint y: 362, endPoint x: 559, endPoint y: 364, distance: 67.3
click at [560, 364] on li "Qualification Obtained: Bachlors of Science" at bounding box center [671, 355] width 226 height 64
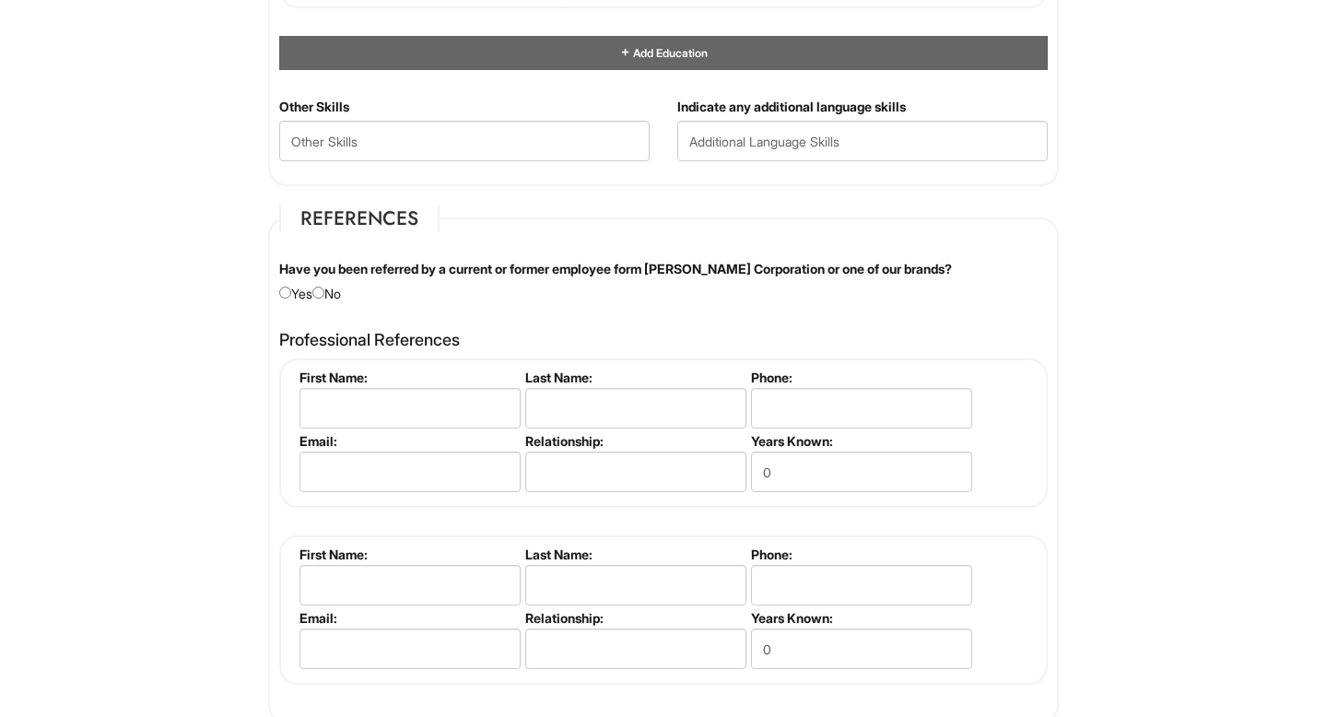
scroll to position [1996, 0]
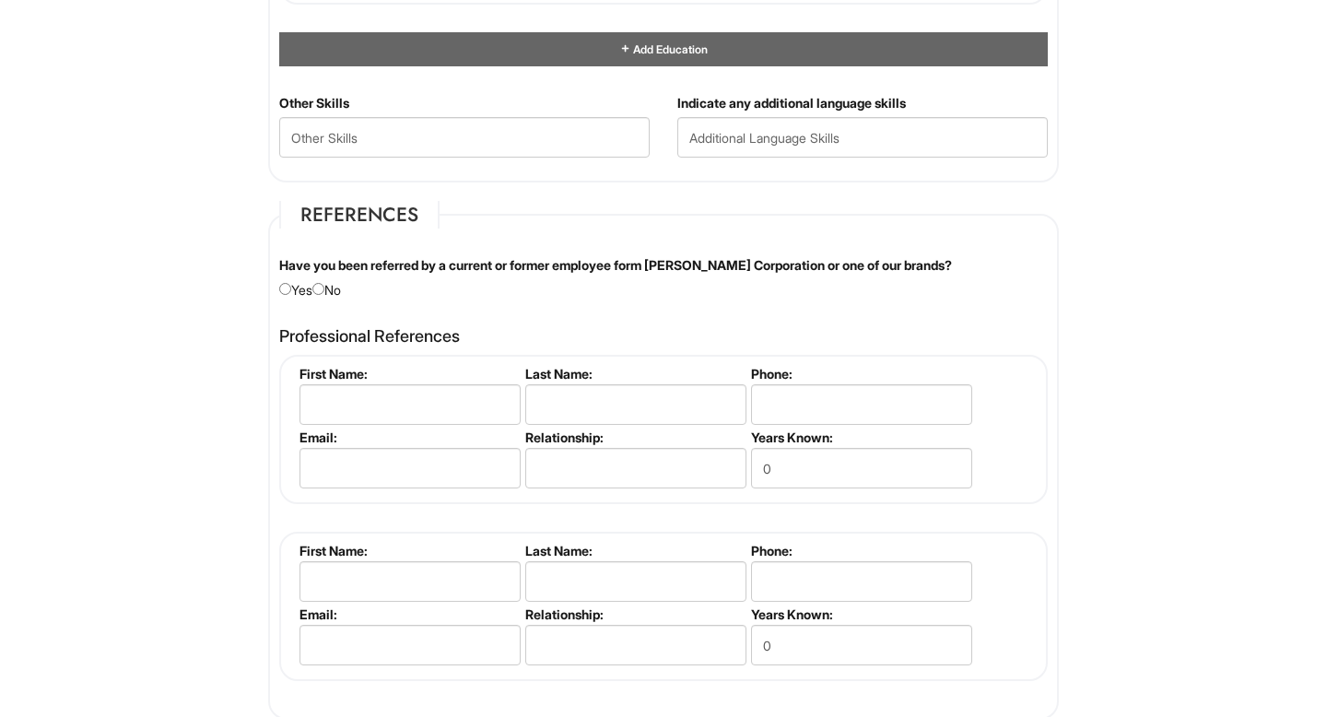
type input "Bachelors of Science"
click at [440, 136] on Skills "text" at bounding box center [464, 137] width 371 height 41
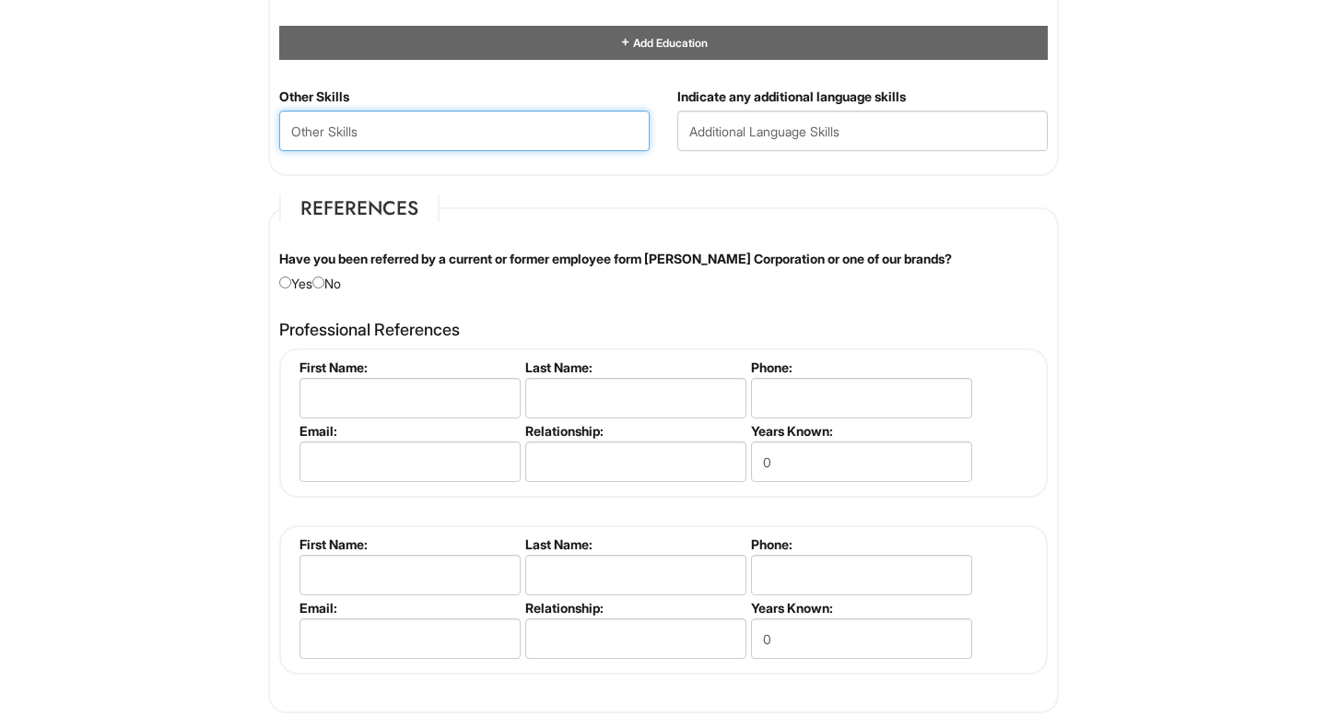
scroll to position [2005, 0]
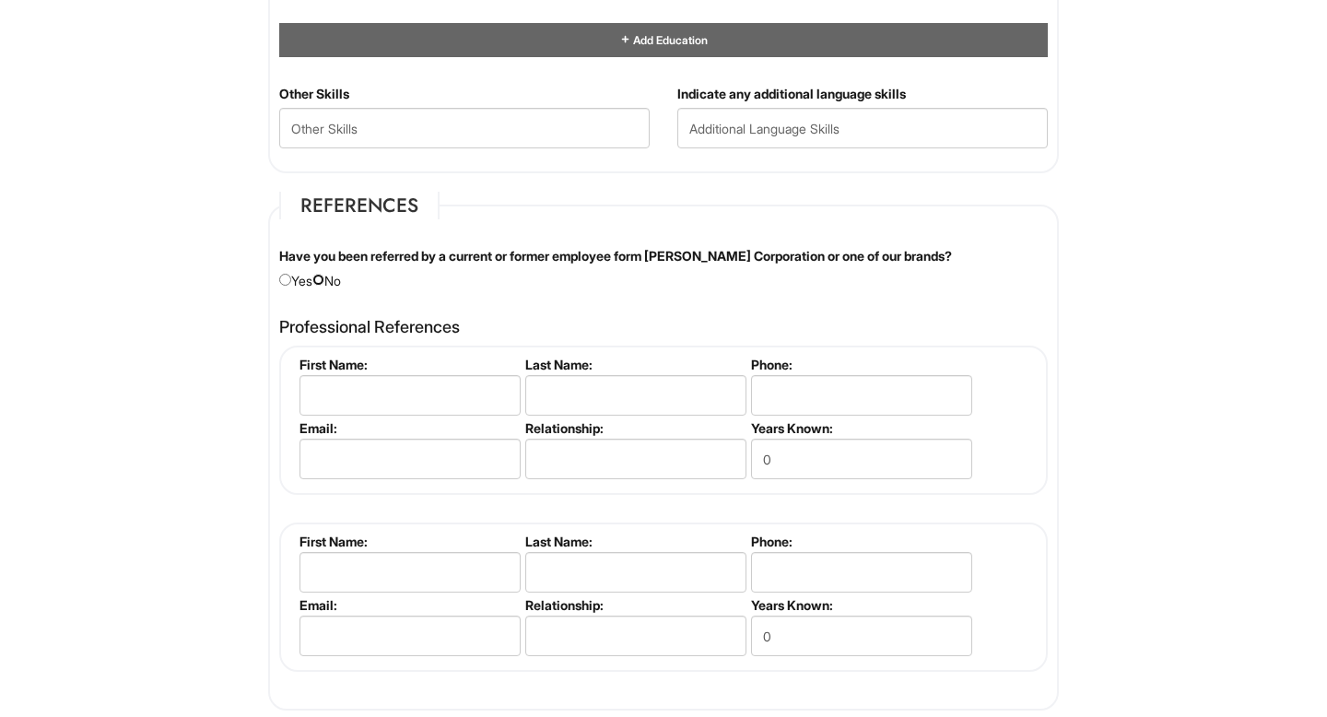
click at [323, 279] on input "radio" at bounding box center [318, 280] width 12 height 12
radio input "true"
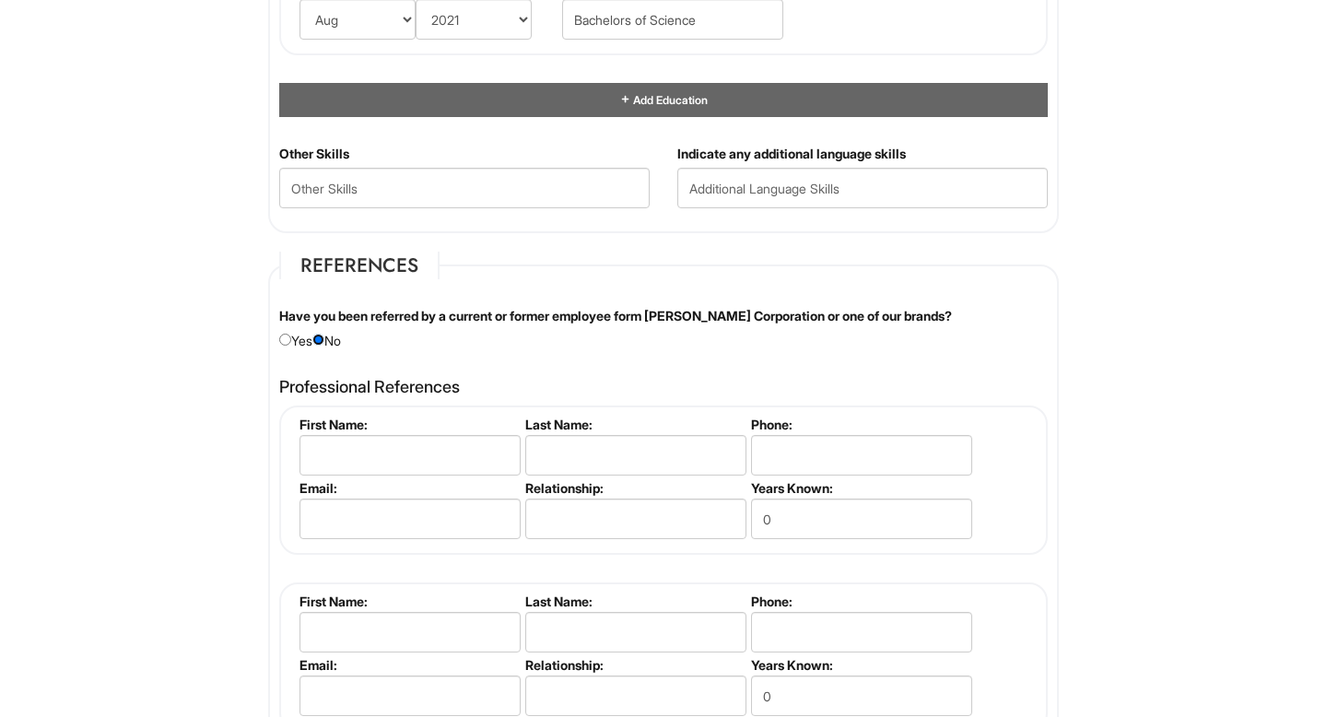
scroll to position [1916, 0]
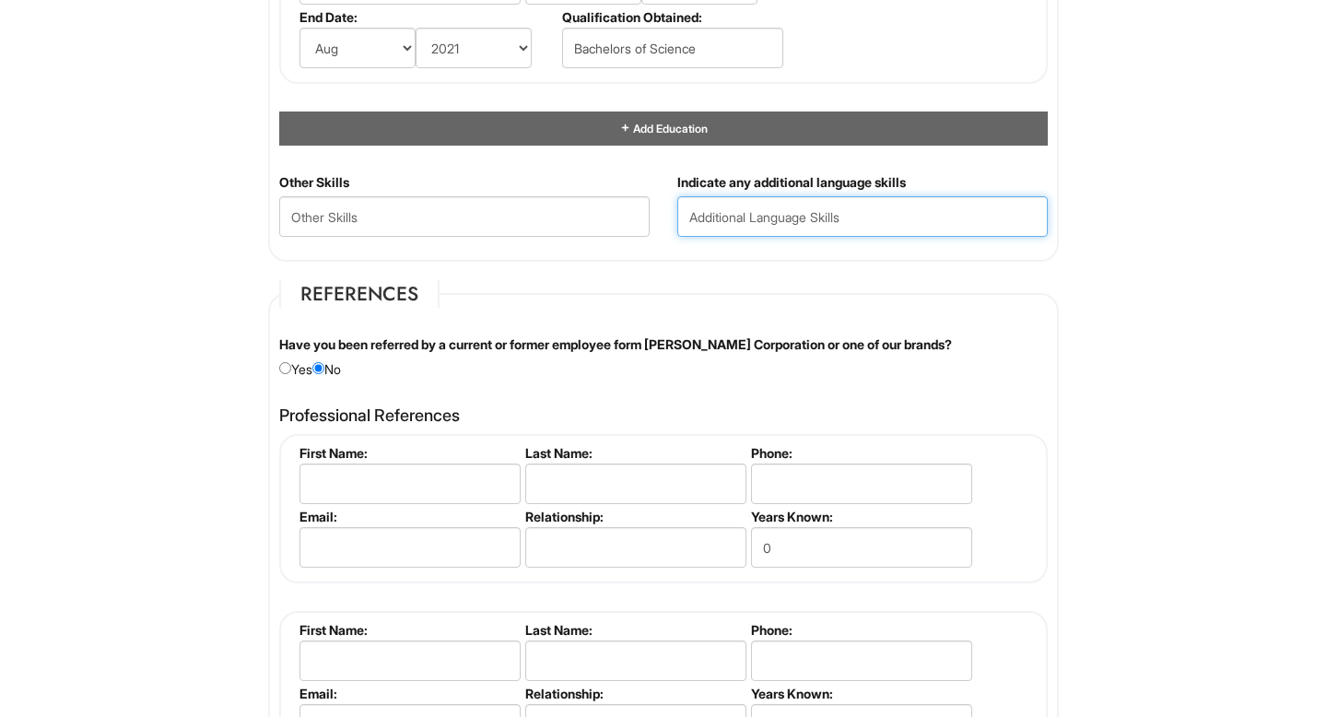
click at [749, 223] on input "text" at bounding box center [863, 216] width 371 height 41
type input "Punjabi and Hindi"
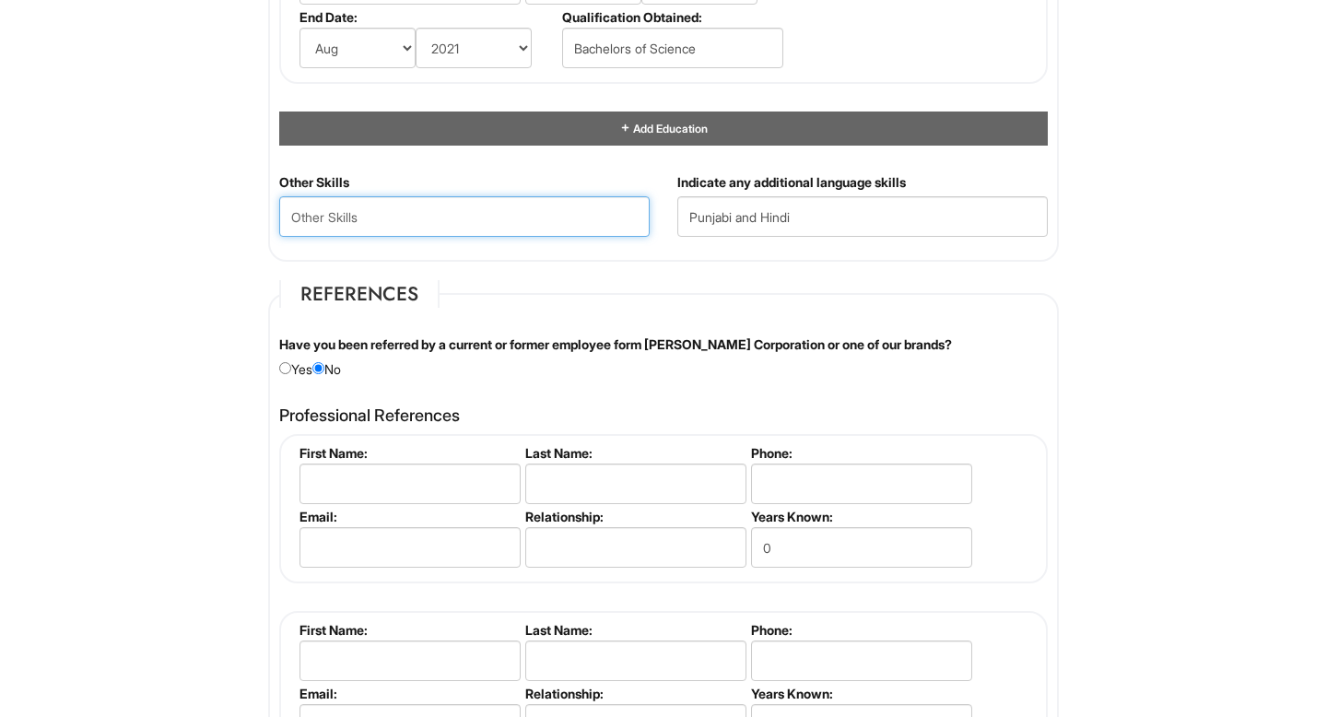
click at [409, 225] on Skills "text" at bounding box center [464, 216] width 371 height 41
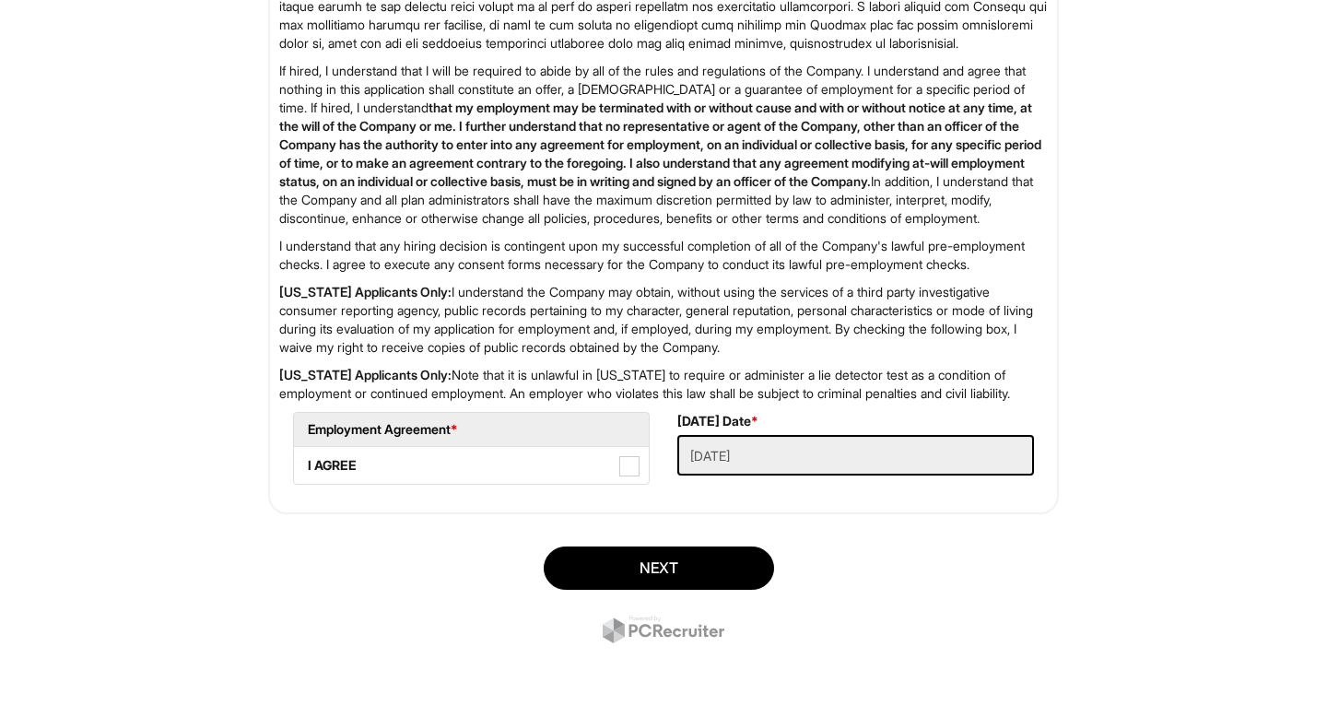
scroll to position [2957, 0]
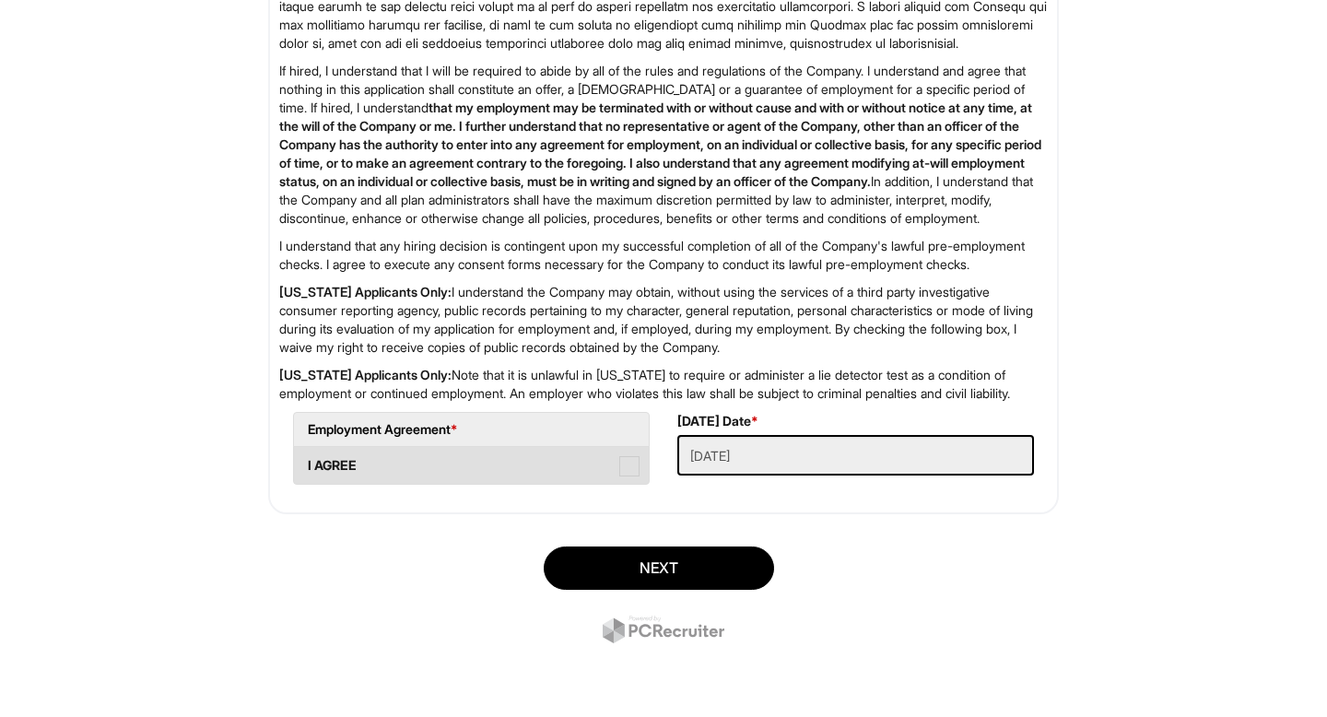
click at [628, 469] on span at bounding box center [629, 466] width 20 height 20
click at [306, 463] on AGREE "I AGREE" at bounding box center [300, 457] width 12 height 12
checkbox AGREE "true"
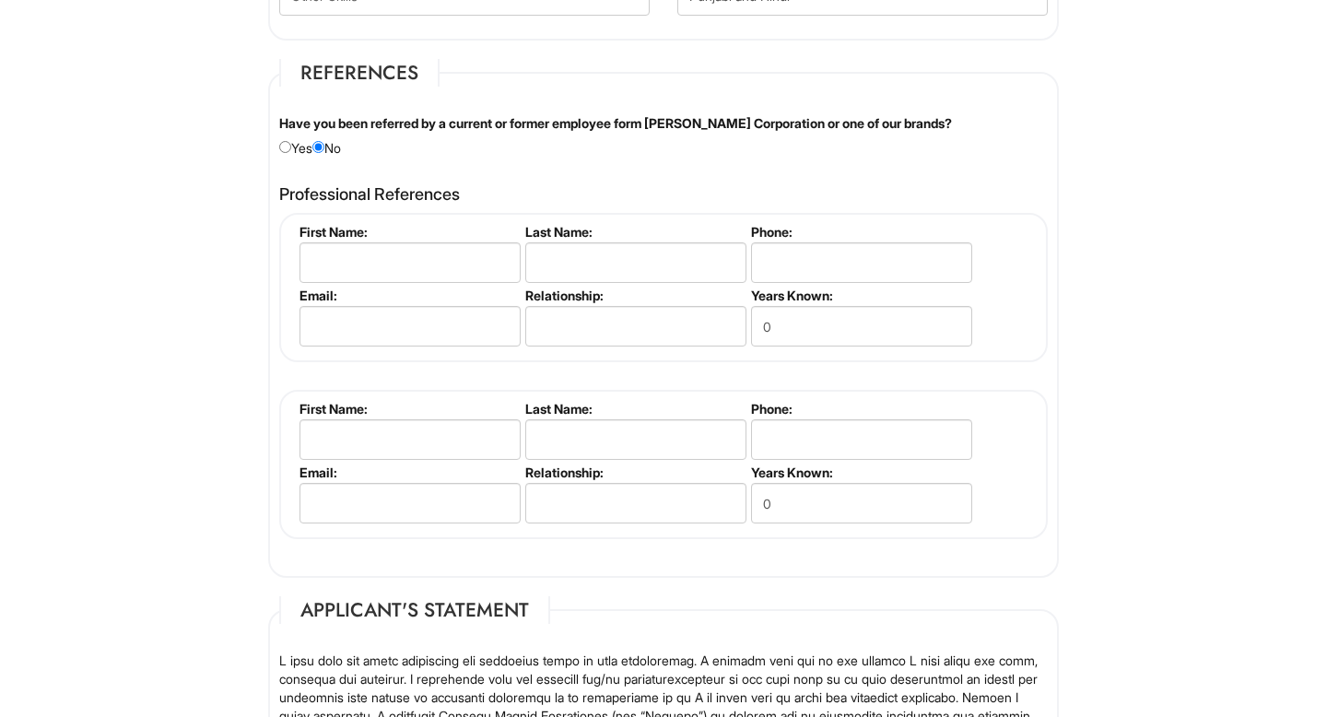
scroll to position [2148, 0]
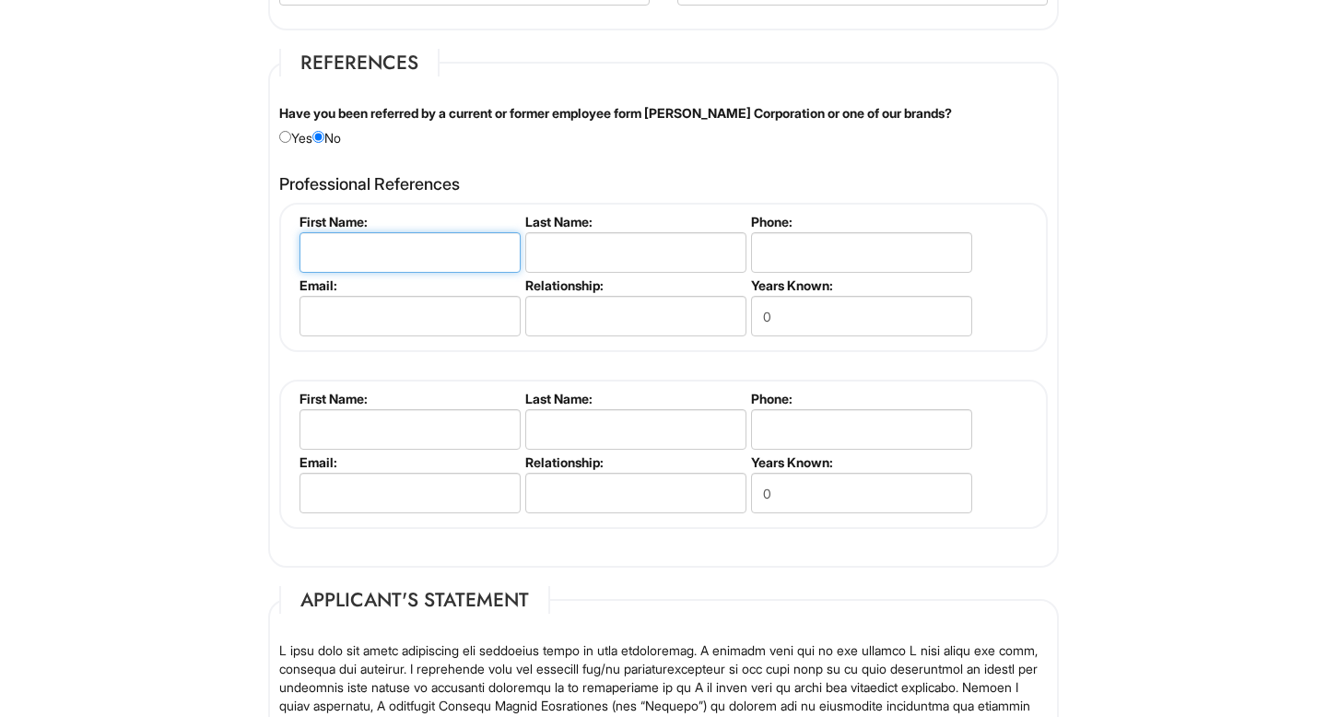
click at [407, 242] on input "text" at bounding box center [410, 252] width 221 height 41
type input "[PERSON_NAME]"
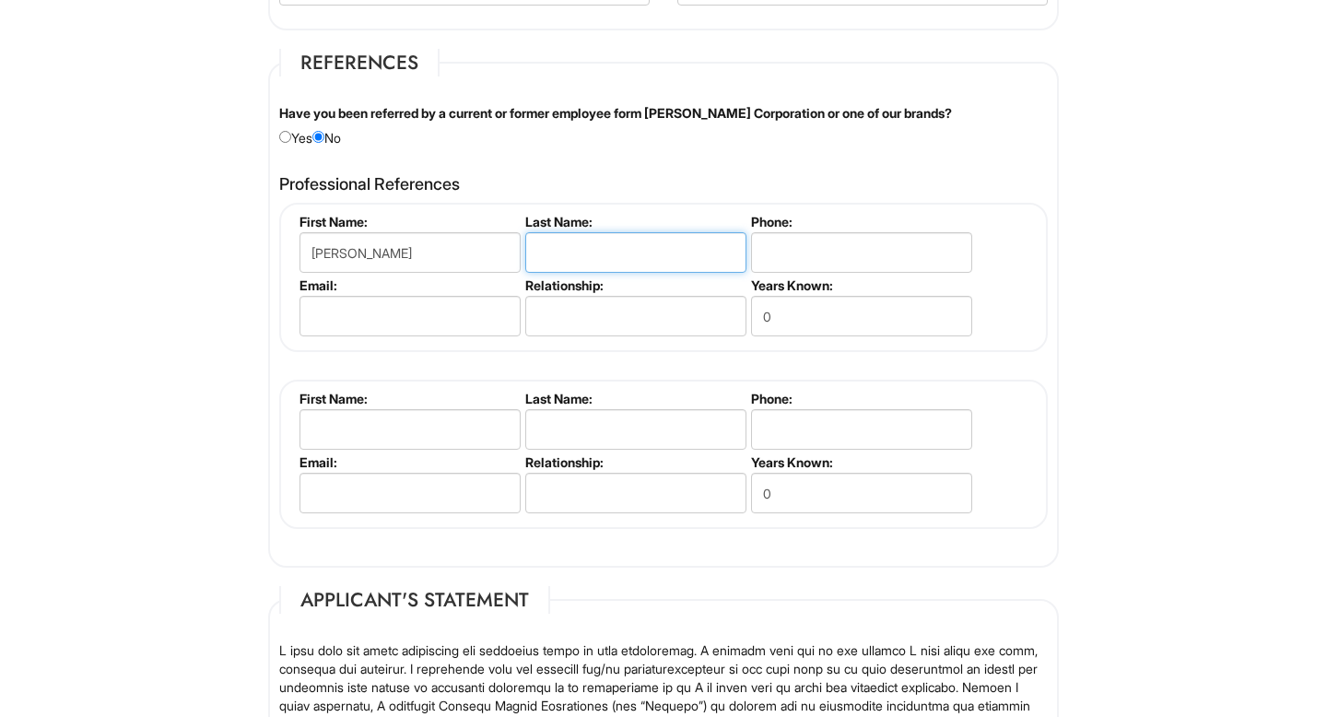
click at [625, 250] on input "text" at bounding box center [635, 252] width 221 height 41
type input "[PERSON_NAME]"
click at [827, 242] on input "tel" at bounding box center [861, 252] width 221 height 41
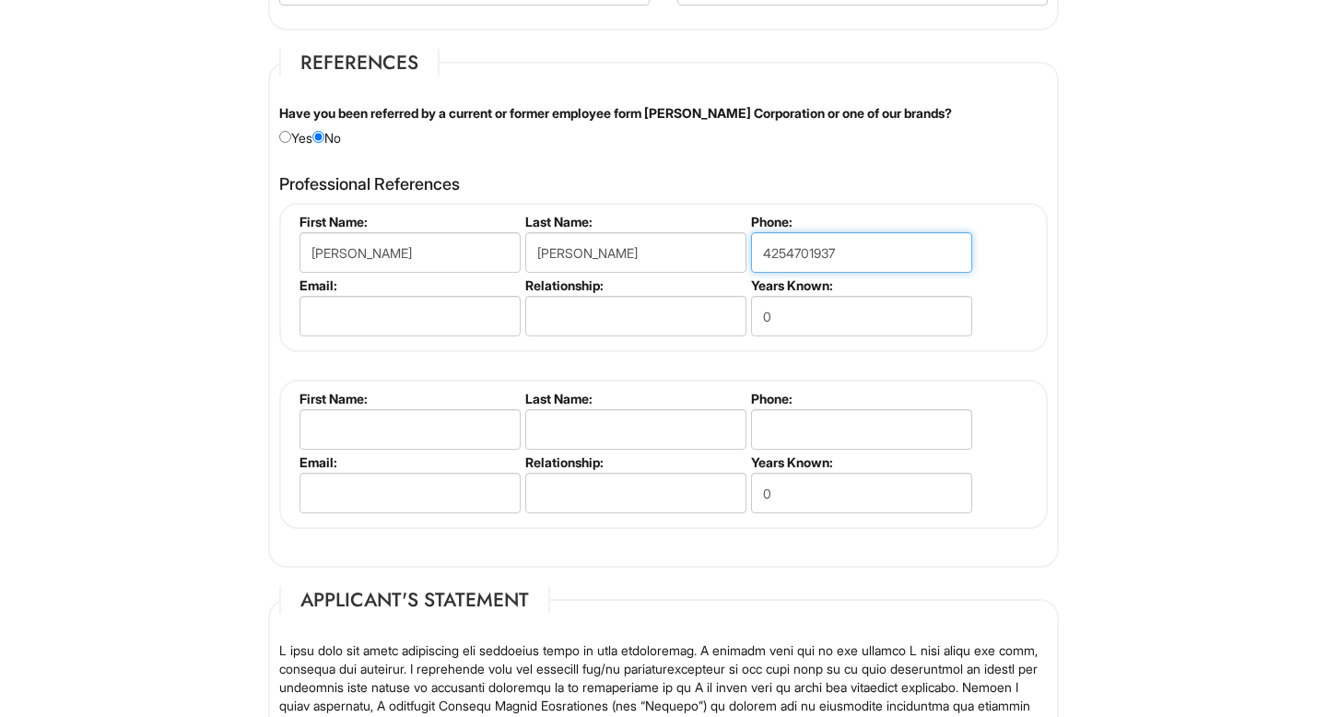
type input "4254701937"
click at [559, 312] on input "text" at bounding box center [635, 316] width 221 height 41
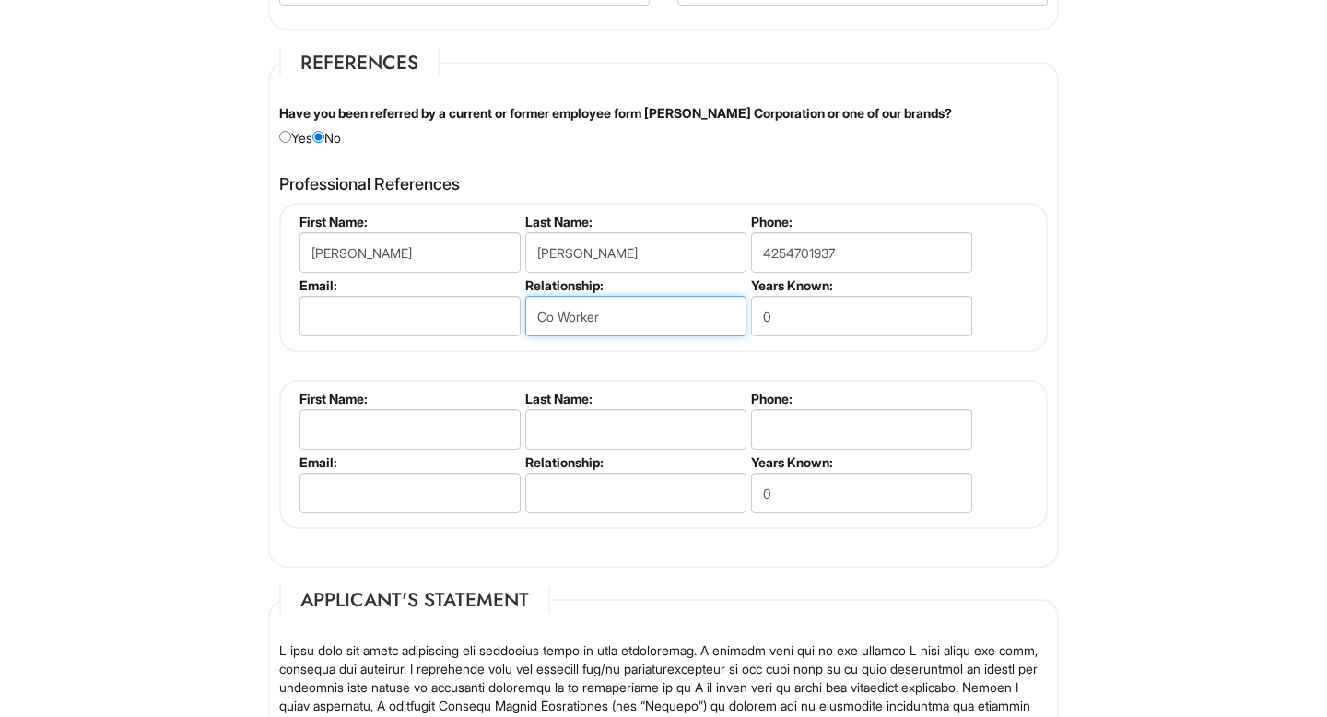
type input "Co Worker"
click at [803, 312] on input "0" at bounding box center [861, 316] width 221 height 41
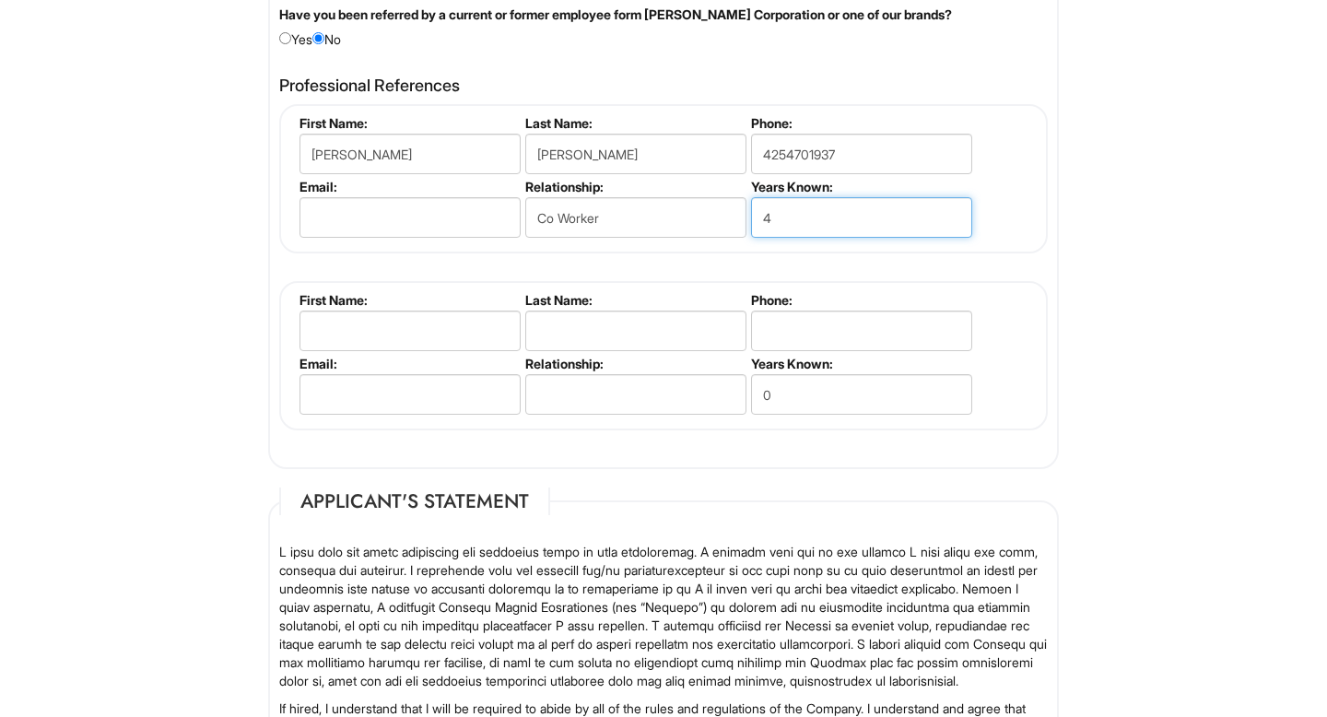
scroll to position [2316, 0]
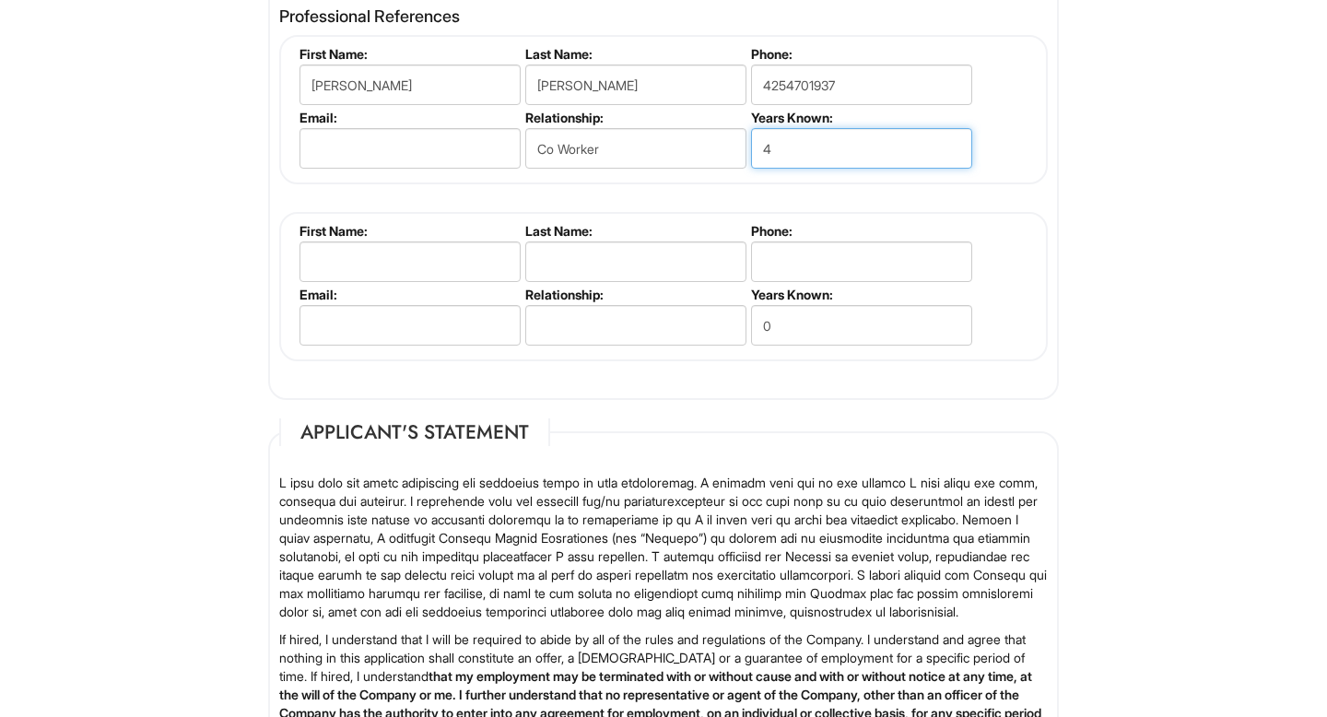
type input "4"
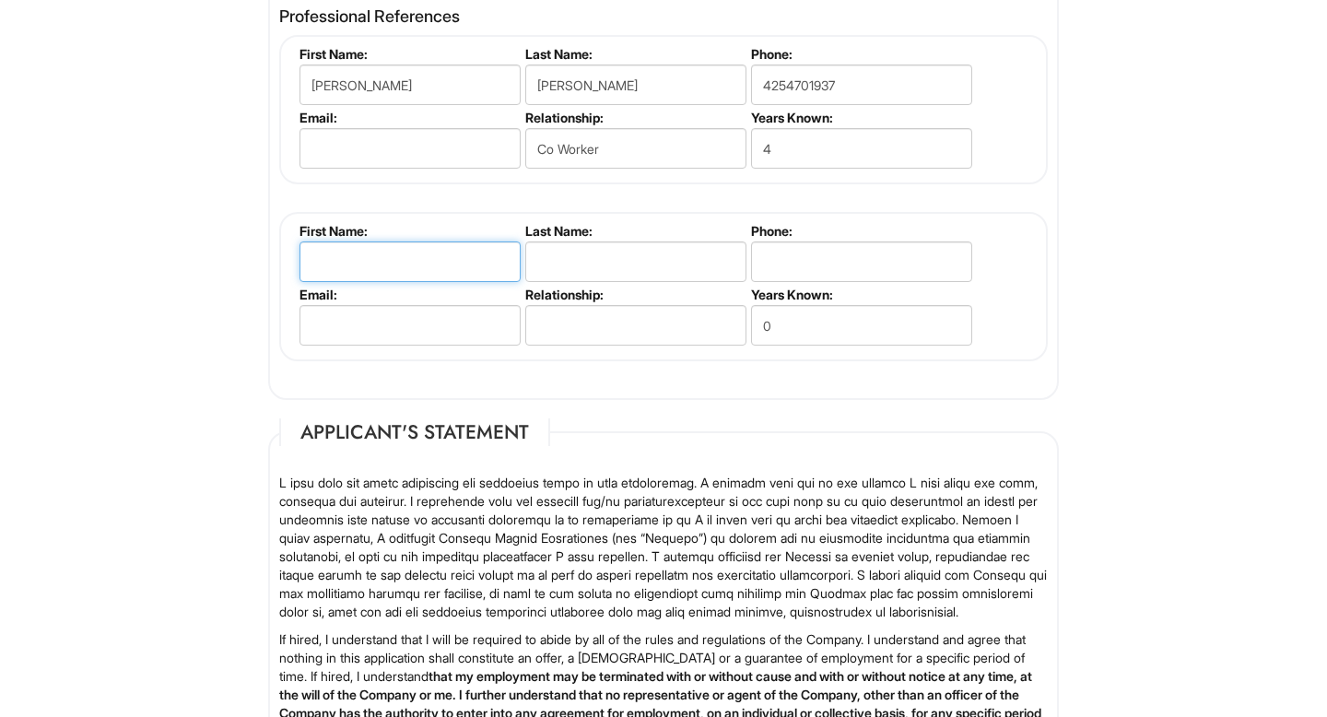
click at [418, 259] on input "text" at bounding box center [410, 262] width 221 height 41
type input "[PERSON_NAME]"
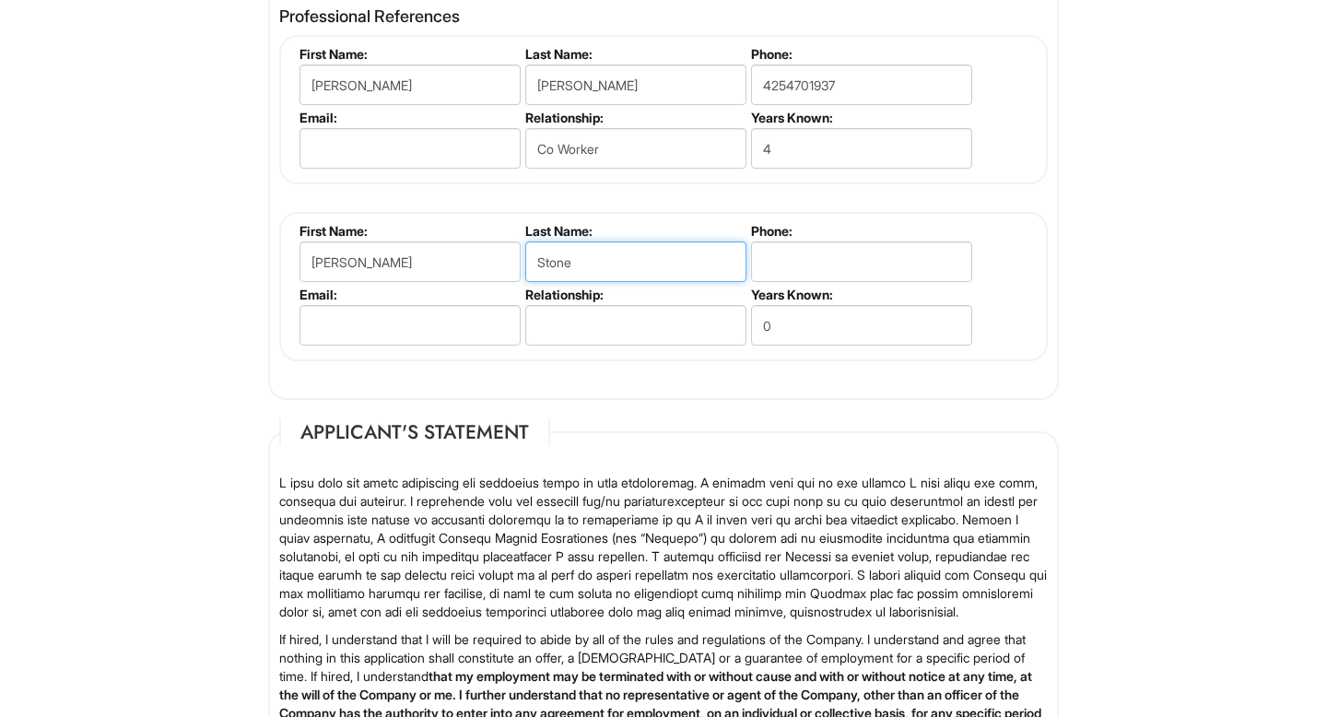
type input "Stone"
click at [829, 253] on input "tel" at bounding box center [861, 262] width 221 height 41
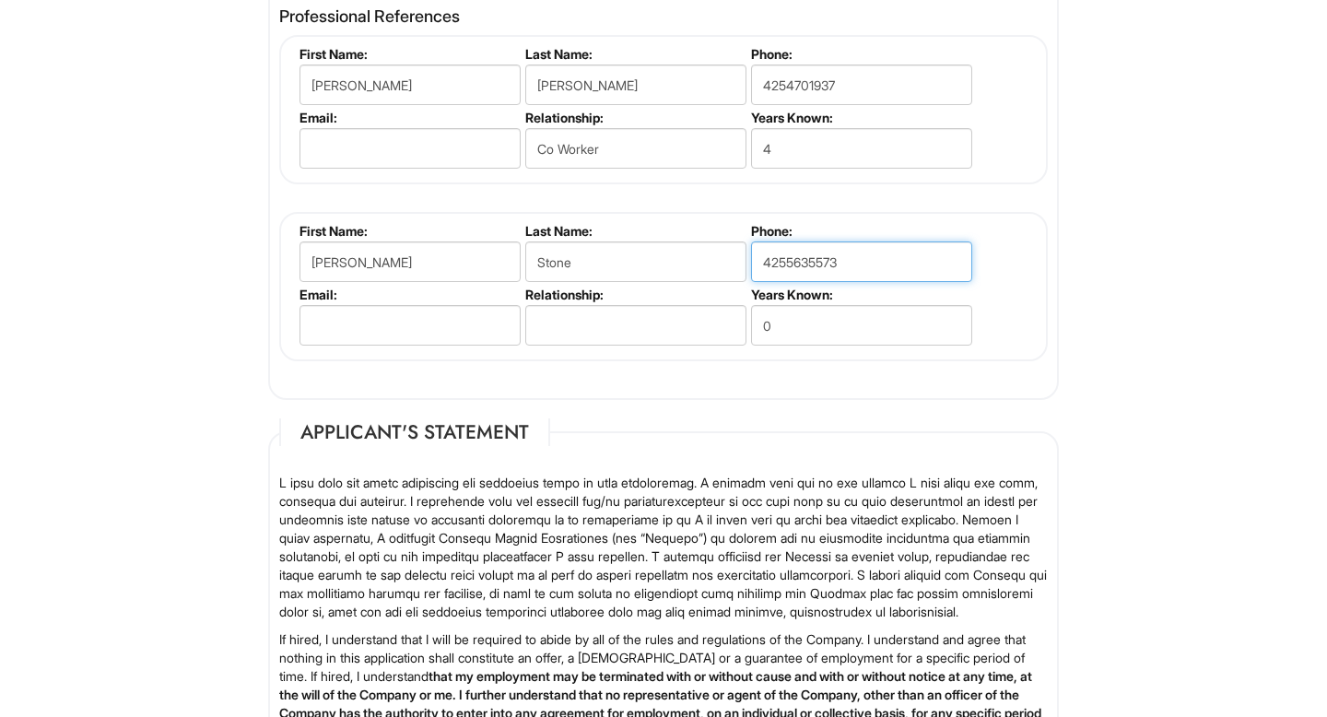
type input "4255635573"
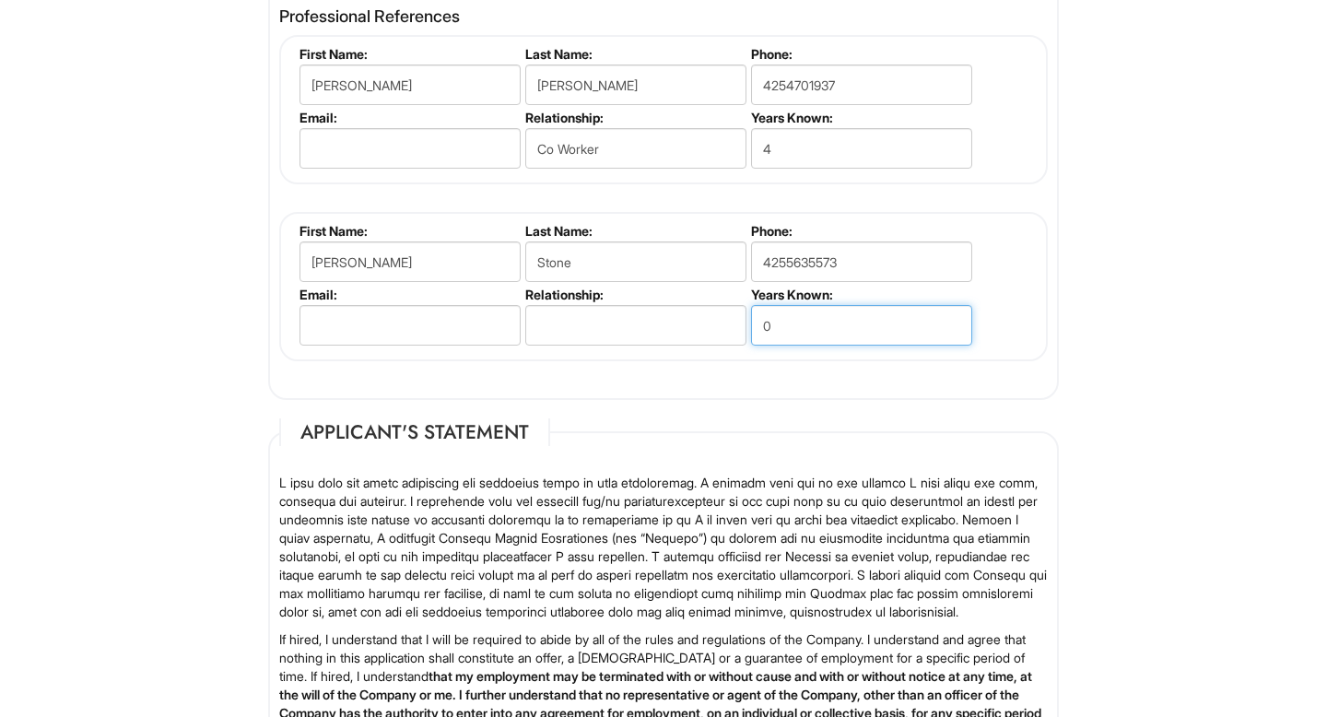
click at [790, 321] on input "0" at bounding box center [861, 325] width 221 height 41
type input "10"
click at [600, 332] on input "text" at bounding box center [635, 325] width 221 height 41
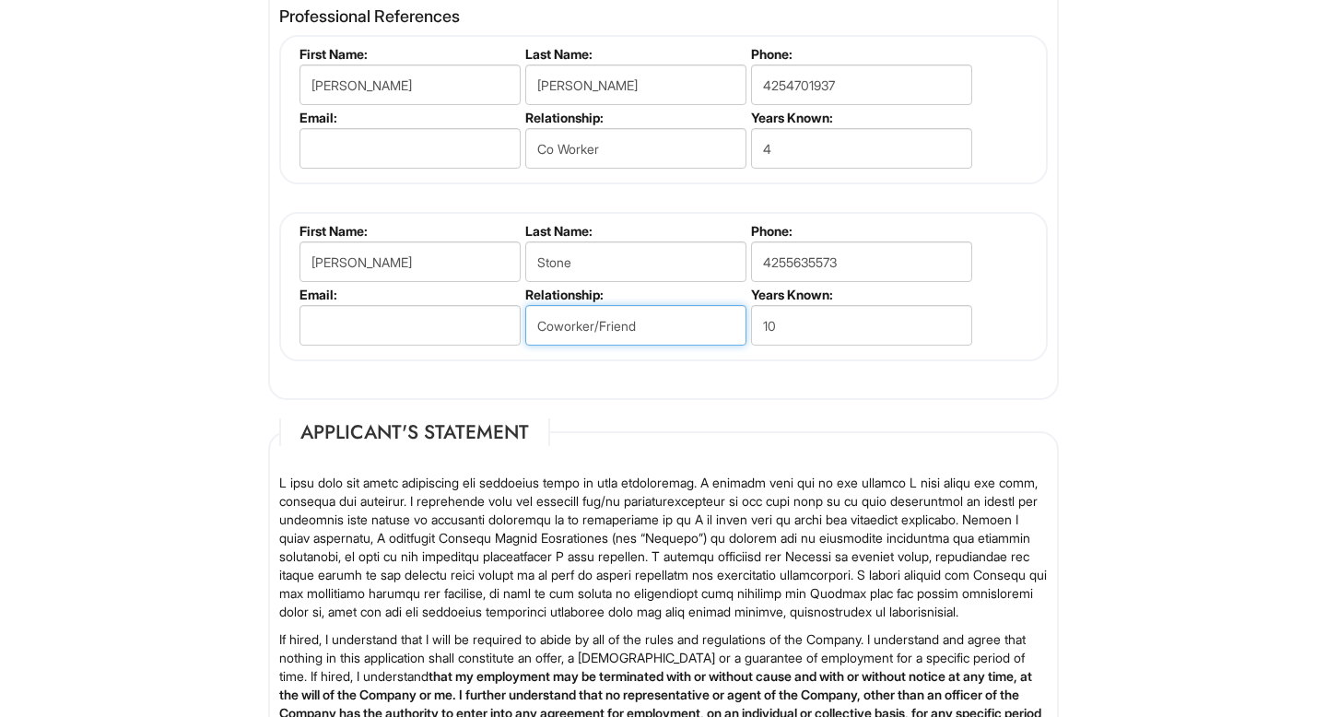
type input "Coworker/Friend"
click at [794, 322] on input "10" at bounding box center [861, 325] width 221 height 41
type input "5"
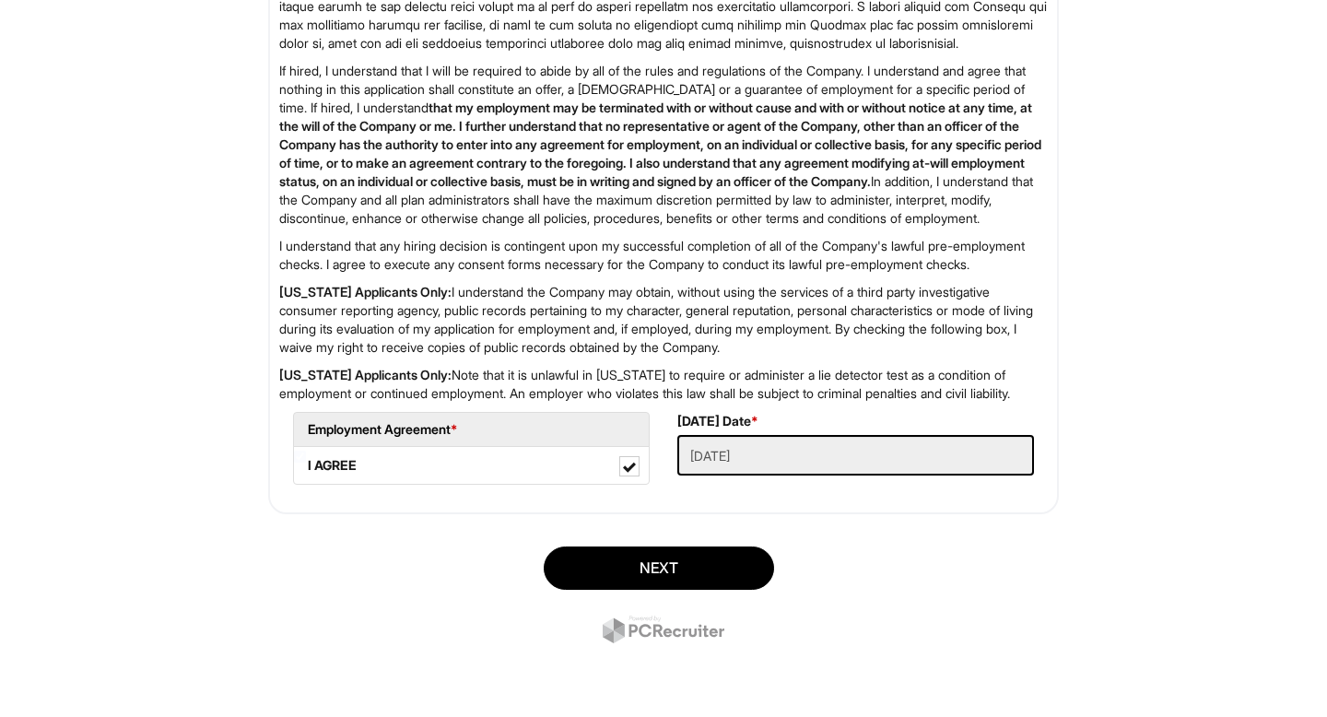
scroll to position [2957, 0]
click at [649, 566] on button "Next" at bounding box center [659, 568] width 230 height 43
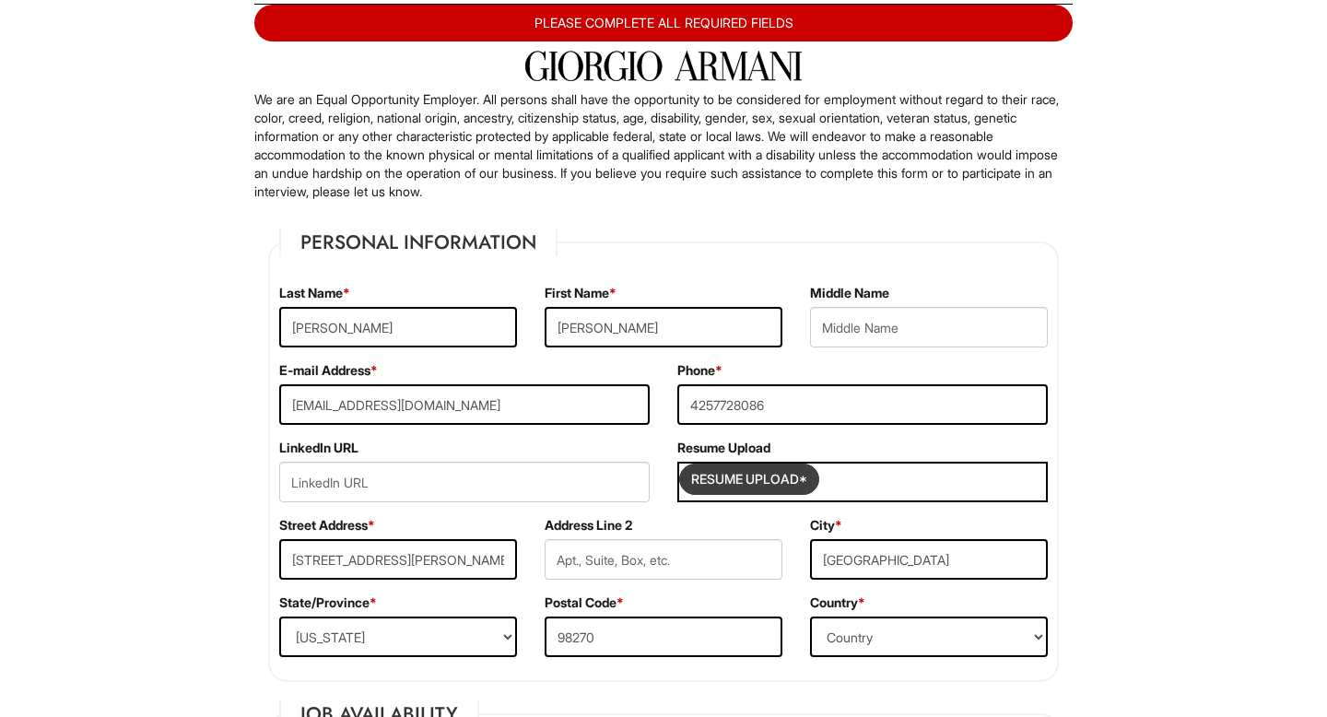
click at [749, 483] on input "Resume Upload*" at bounding box center [749, 479] width 138 height 29
type input "C:\fakepath\[PERSON_NAME] S Resume.docx"
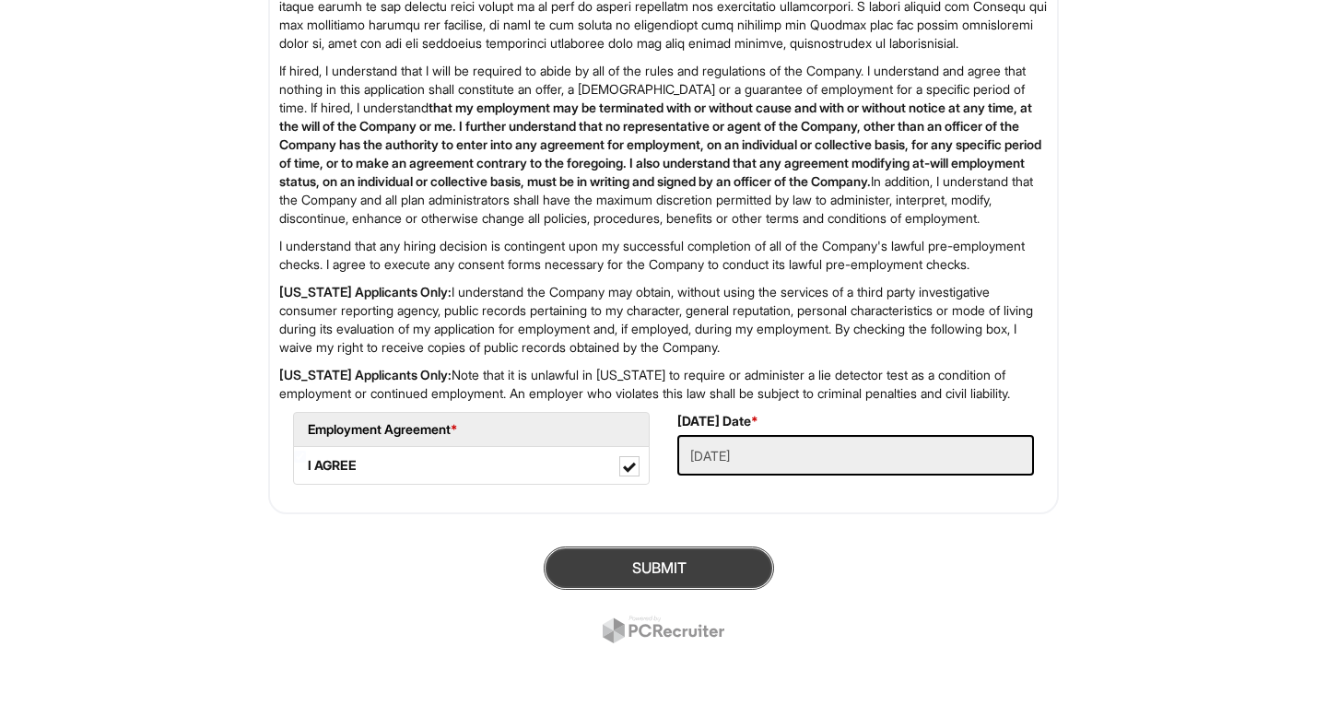
click at [656, 579] on button "SUBMIT" at bounding box center [659, 568] width 230 height 43
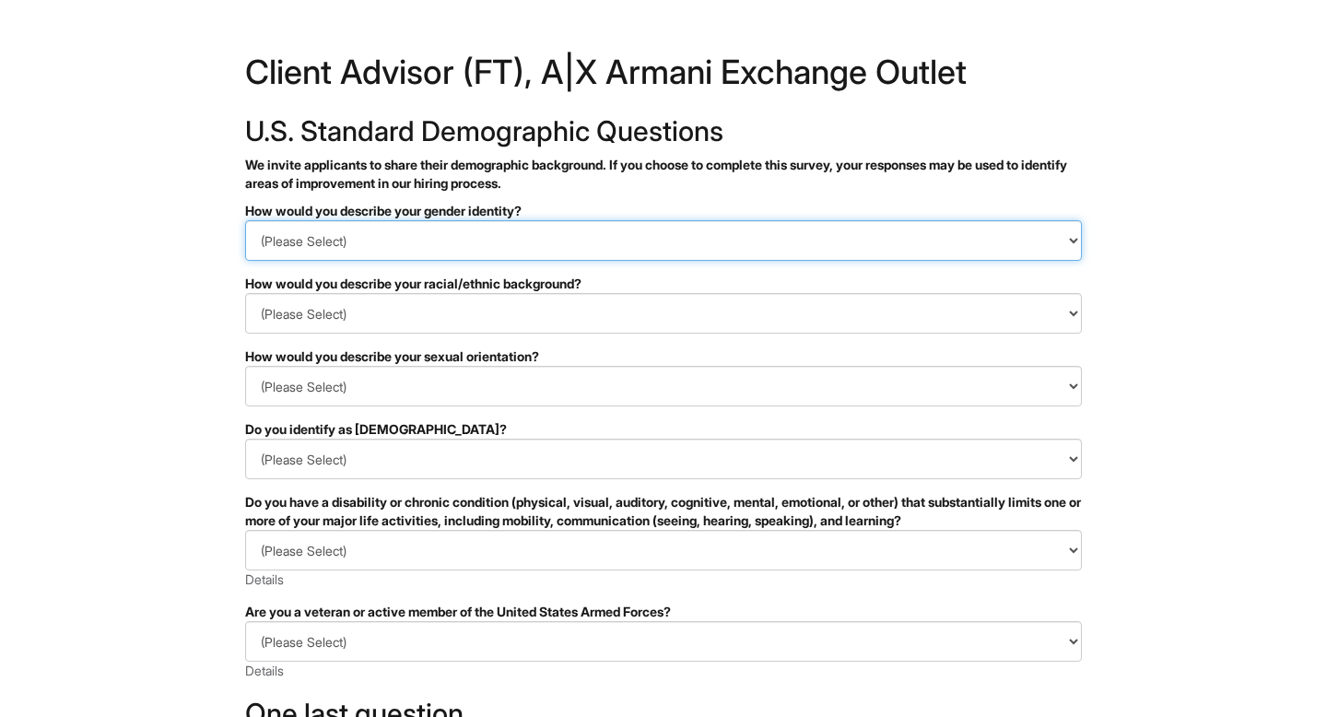
click at [509, 230] on select "(Please Select) Man Woman Non-binary I prefer to self-describe I don't wish to …" at bounding box center [663, 240] width 837 height 41
select select "Man"
click at [245, 220] on select "(Please Select) Man Woman Non-binary I prefer to self-describe I don't wish to …" at bounding box center [663, 240] width 837 height 41
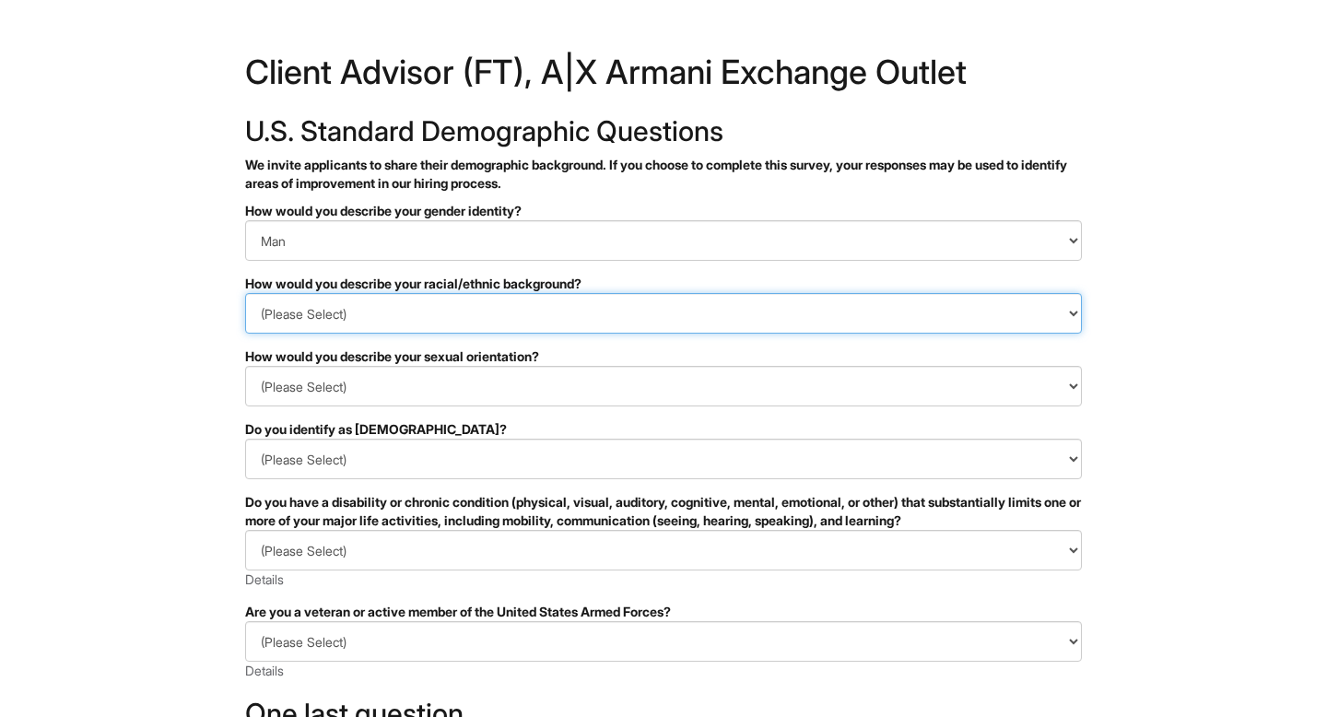
click at [449, 330] on select "(Please Select) Black or of African descent East Asian Hispanic, Latinx or of S…" at bounding box center [663, 313] width 837 height 41
select select "South Asian"
click at [245, 293] on select "(Please Select) Black or of African descent East Asian Hispanic, Latinx or of S…" at bounding box center [663, 313] width 837 height 41
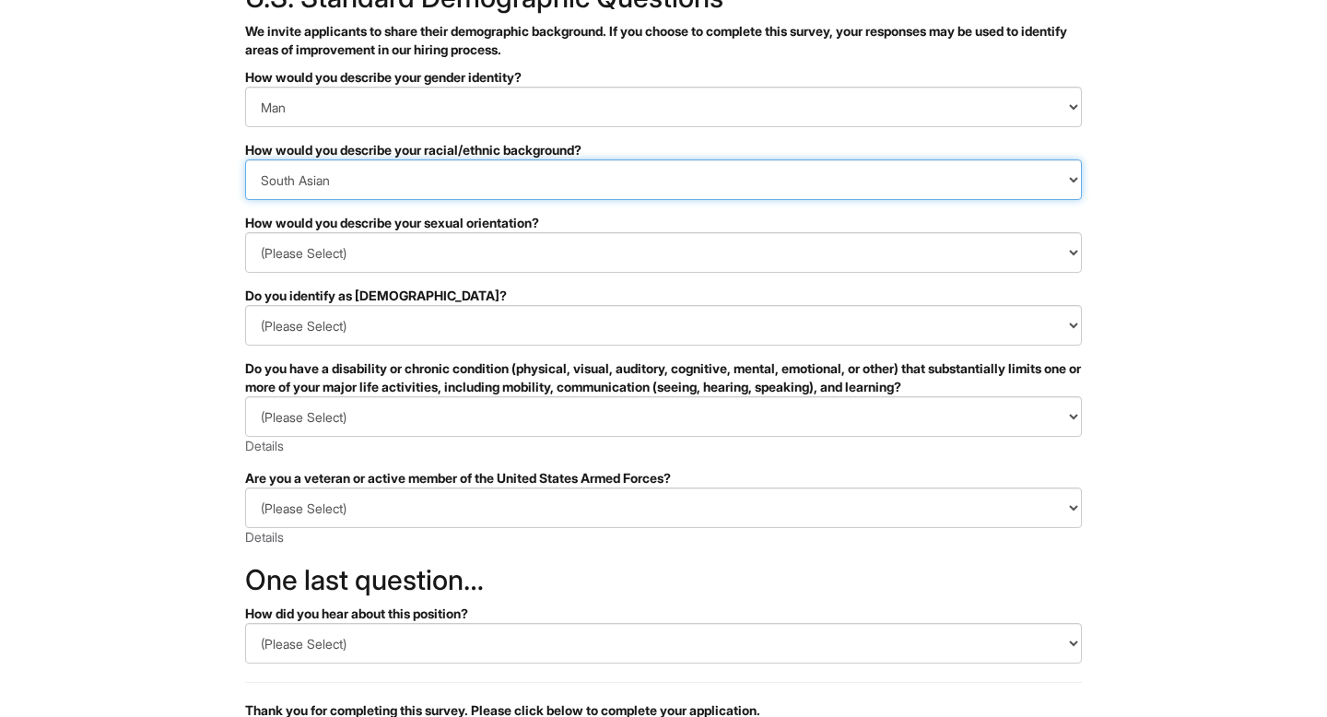
scroll to position [136, 0]
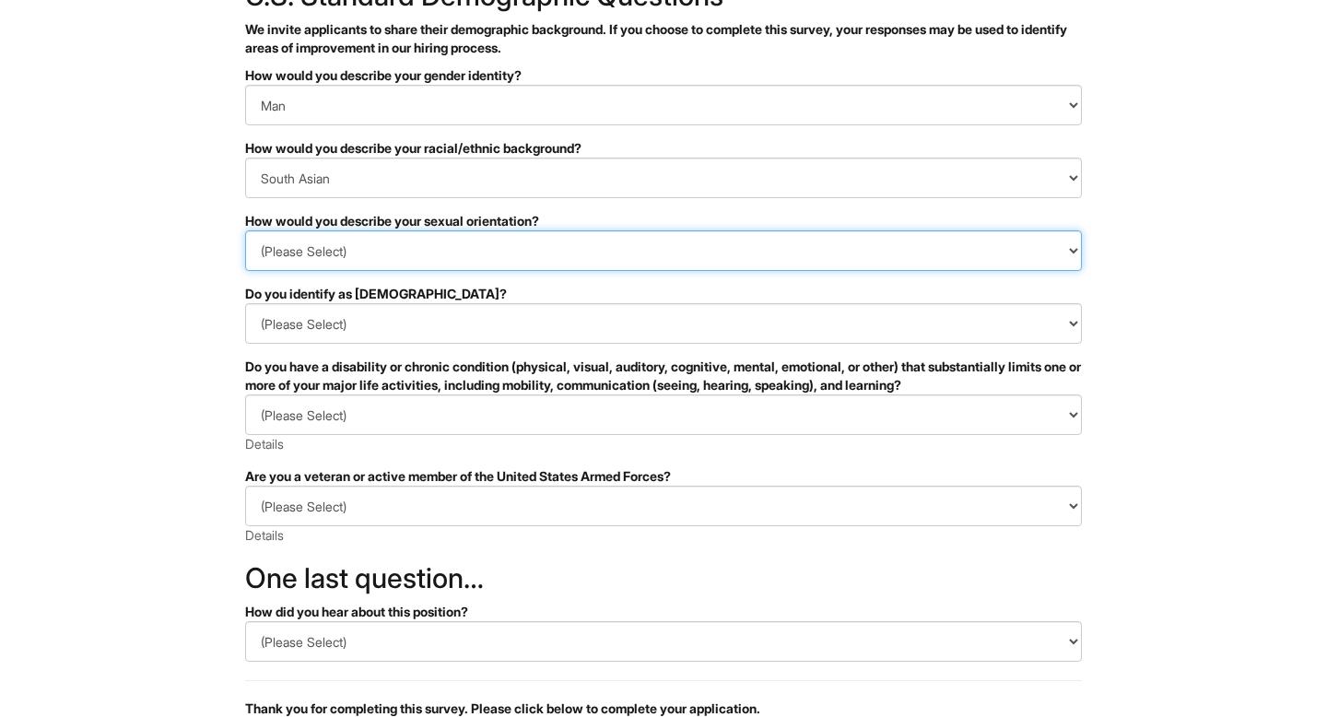
click at [466, 246] on select "(Please Select) Asexual Bisexual and/or pansexual Gay Heterosexual Lesbian Quee…" at bounding box center [663, 250] width 837 height 41
select select "Heterosexual"
click at [245, 230] on select "(Please Select) Asexual Bisexual and/or pansexual Gay Heterosexual Lesbian Quee…" at bounding box center [663, 250] width 837 height 41
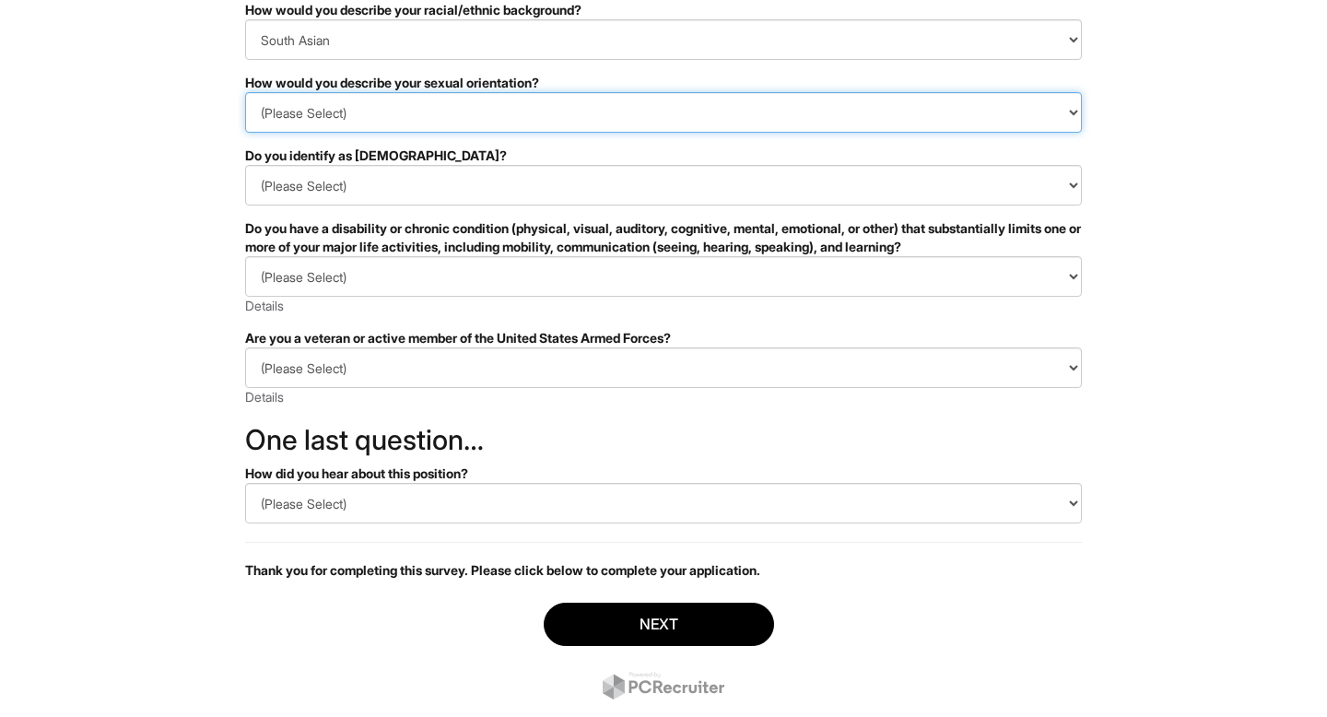
scroll to position [280, 0]
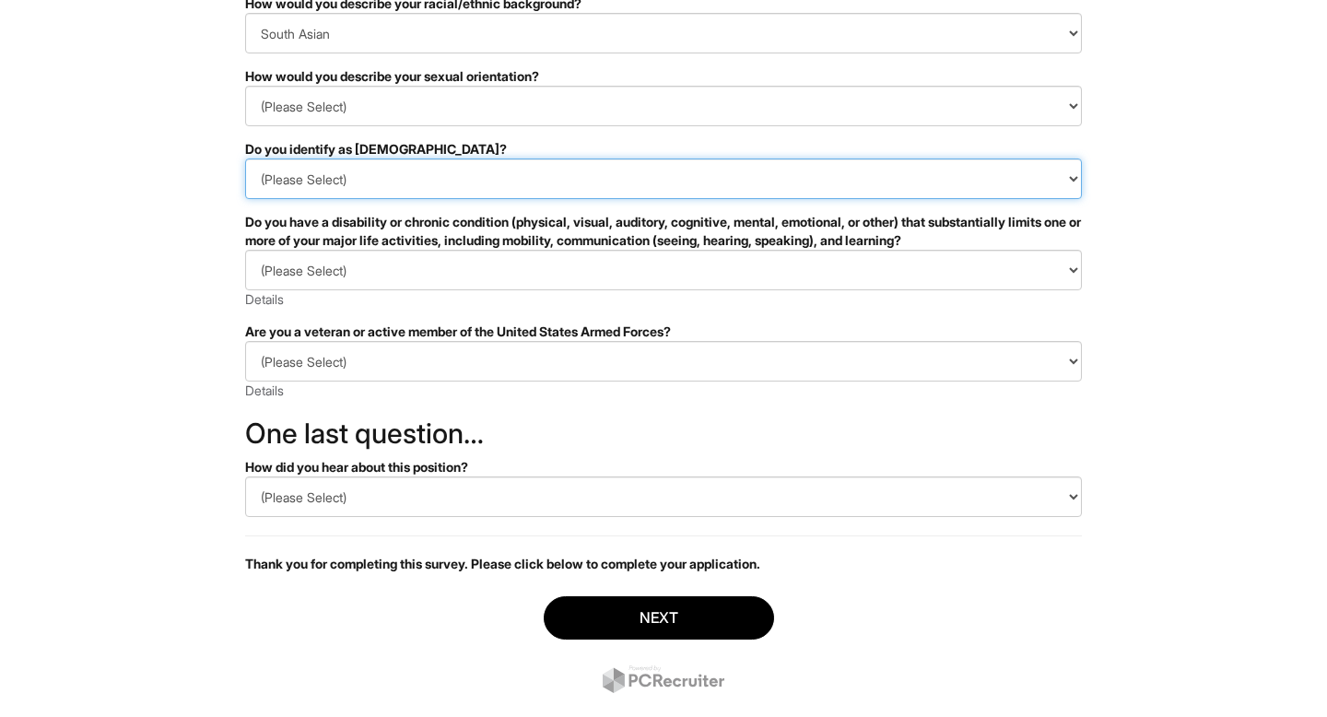
click at [423, 166] on select "(Please Select) Yes No I prefer to self-describe I don't wish to answer" at bounding box center [663, 179] width 837 height 41
select select "No"
click at [245, 159] on select "(Please Select) Yes No I prefer to self-describe I don't wish to answer" at bounding box center [663, 179] width 837 height 41
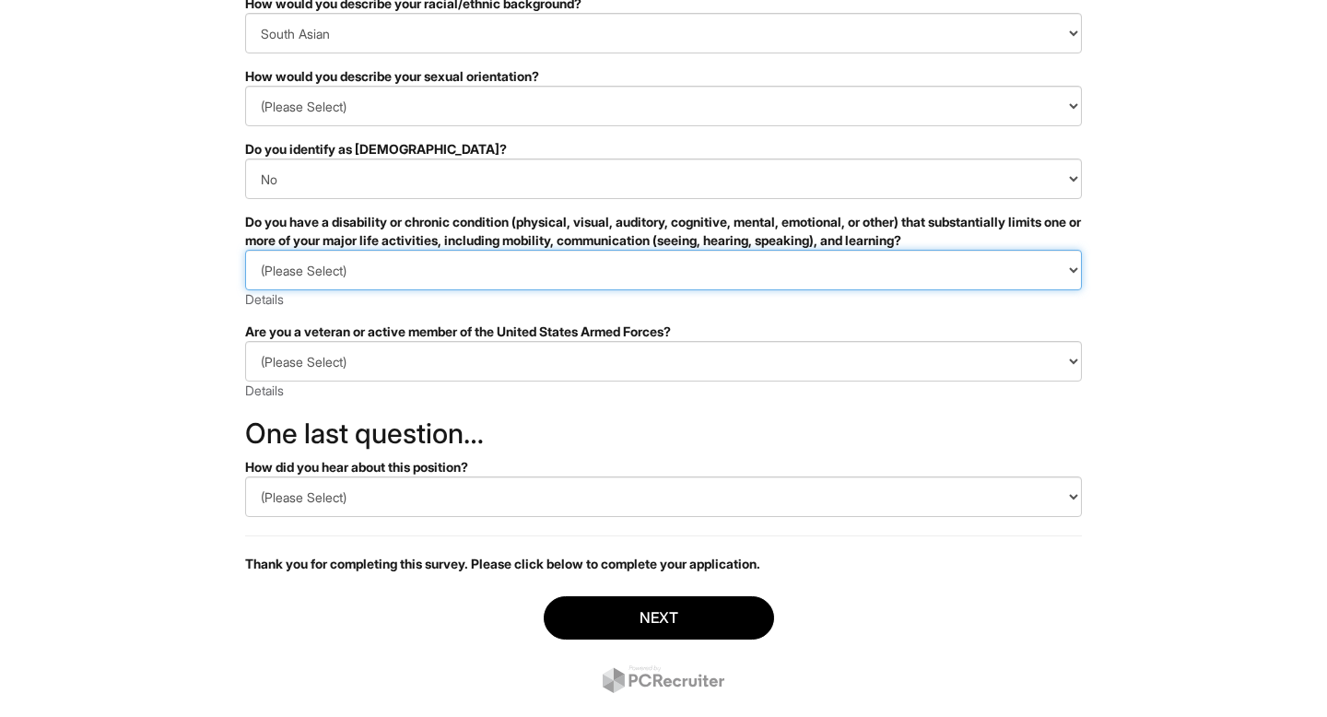
click at [403, 261] on select "(Please Select) YES, I HAVE A DISABILITY (or previously had a disability) NO, I…" at bounding box center [663, 270] width 837 height 41
select select "NO, I DON'T HAVE A DISABILITY"
click at [245, 250] on select "(Please Select) YES, I HAVE A DISABILITY (or previously had a disability) NO, I…" at bounding box center [663, 270] width 837 height 41
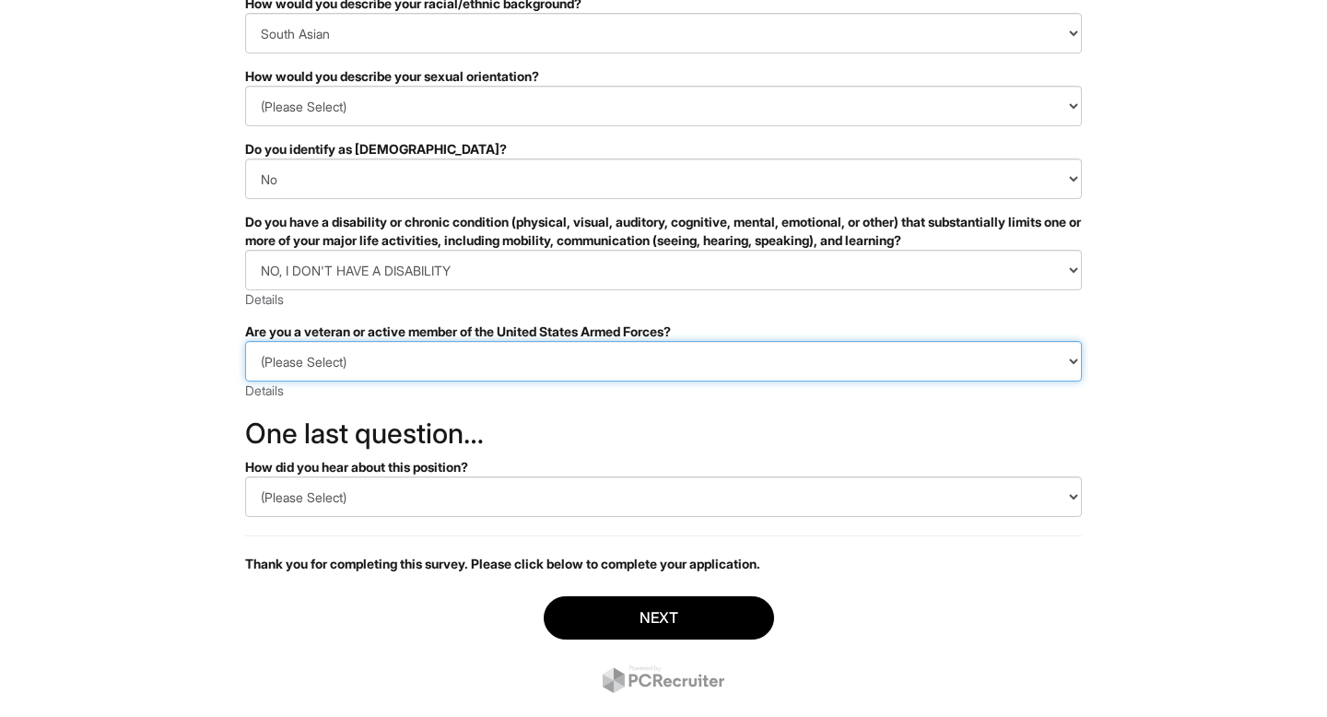
click at [384, 358] on select "(Please Select) I IDENTIFY AS ONE OR MORE OF THE CLASSIFICATIONS OF PROTECTED V…" at bounding box center [663, 361] width 837 height 41
select select "I AM NOT A PROTECTED VETERAN"
click at [245, 341] on select "(Please Select) I IDENTIFY AS ONE OR MORE OF THE CLASSIFICATIONS OF PROTECTED V…" at bounding box center [663, 361] width 837 height 41
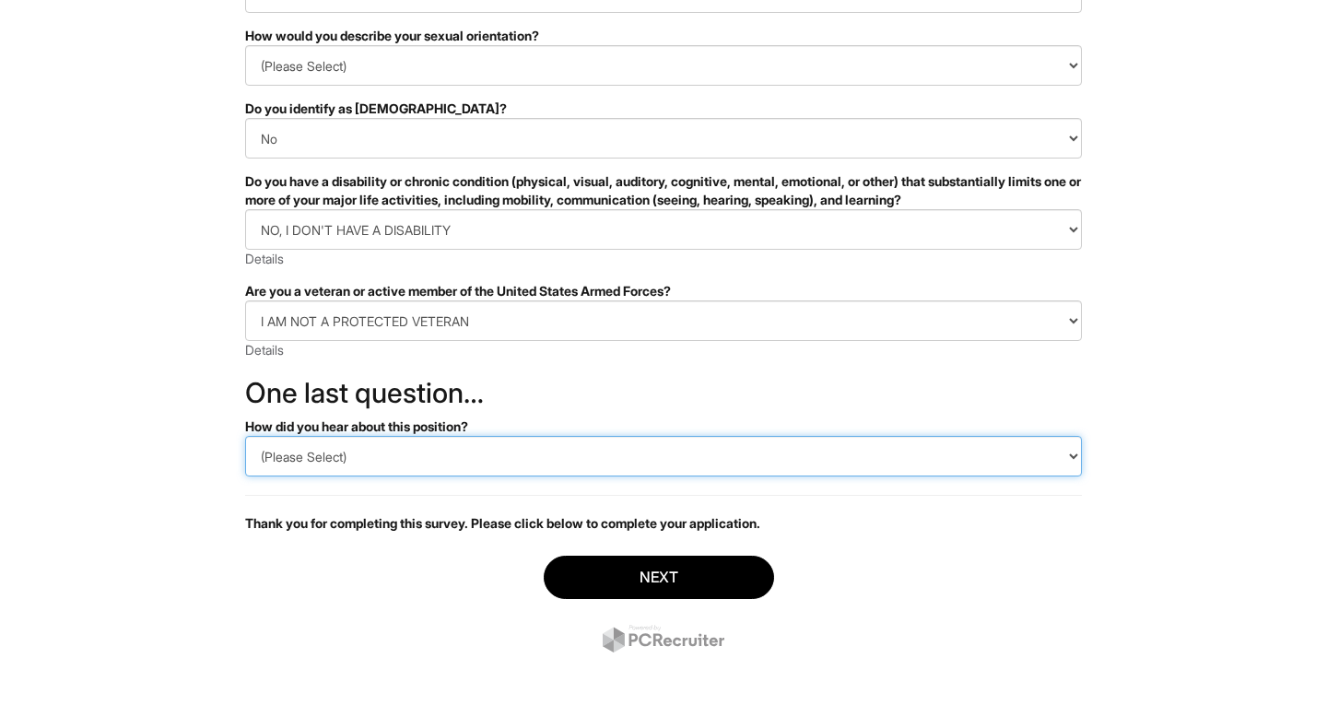
click at [397, 466] on select "(Please Select) CareerBuilder Indeed LinkedIn Monster Referral Other" at bounding box center [663, 456] width 837 height 41
select select "Other"
click at [245, 436] on select "(Please Select) CareerBuilder Indeed LinkedIn Monster Referral Other" at bounding box center [663, 456] width 837 height 41
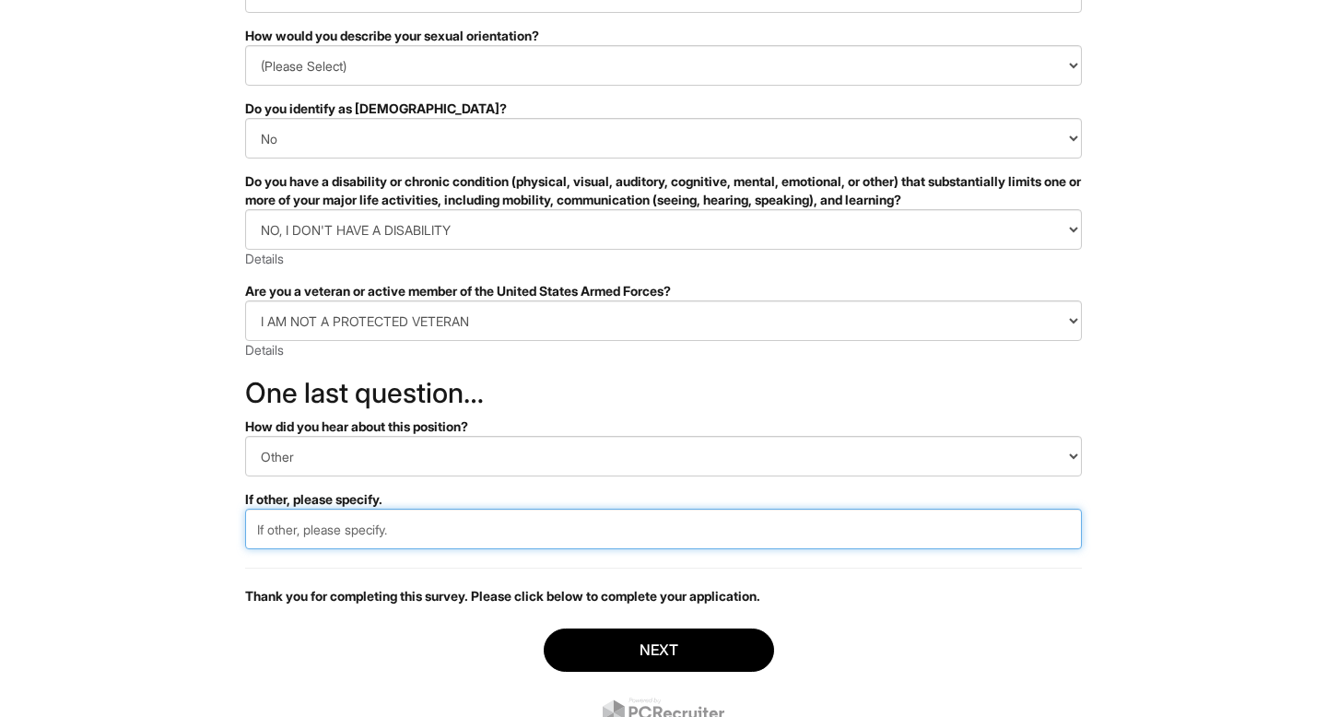
click at [375, 522] on input "text" at bounding box center [663, 529] width 837 height 41
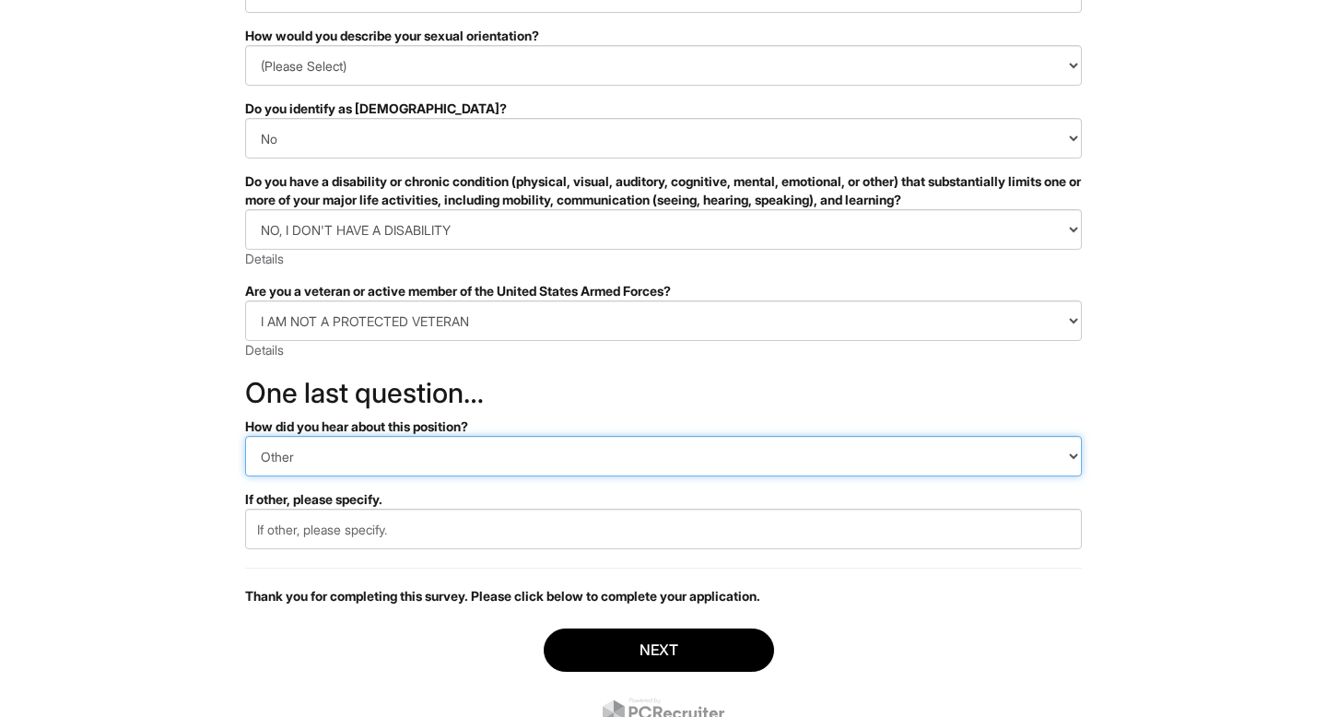
click at [364, 455] on select "(Please Select) CareerBuilder Indeed LinkedIn Monster Referral Other" at bounding box center [663, 456] width 837 height 41
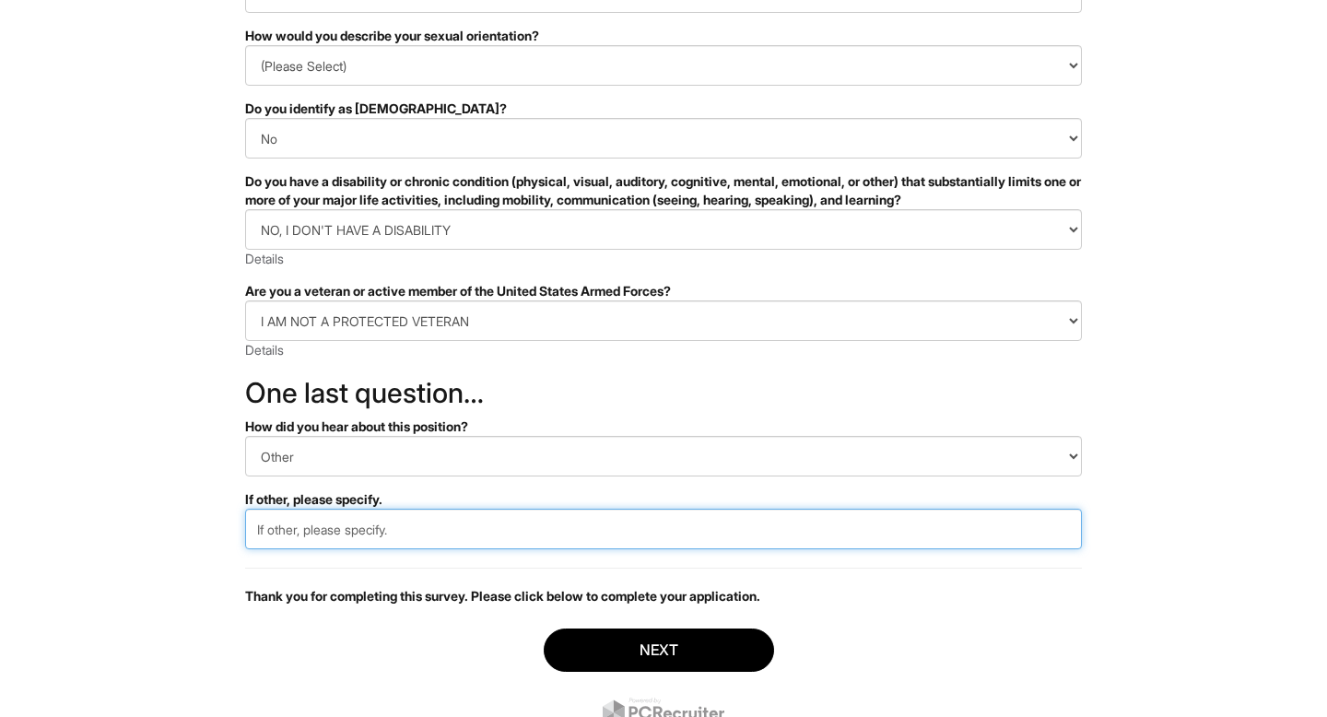
click at [356, 527] on input "text" at bounding box center [663, 529] width 837 height 41
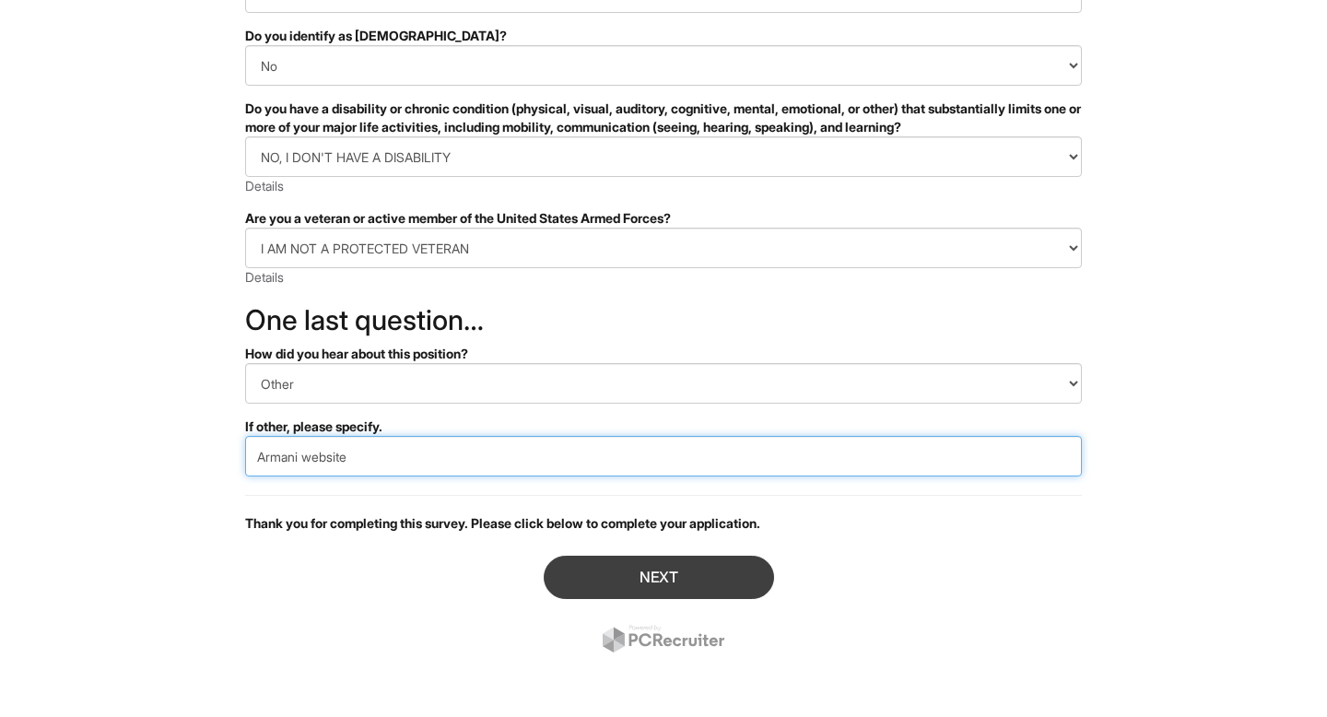
type input "Armani website"
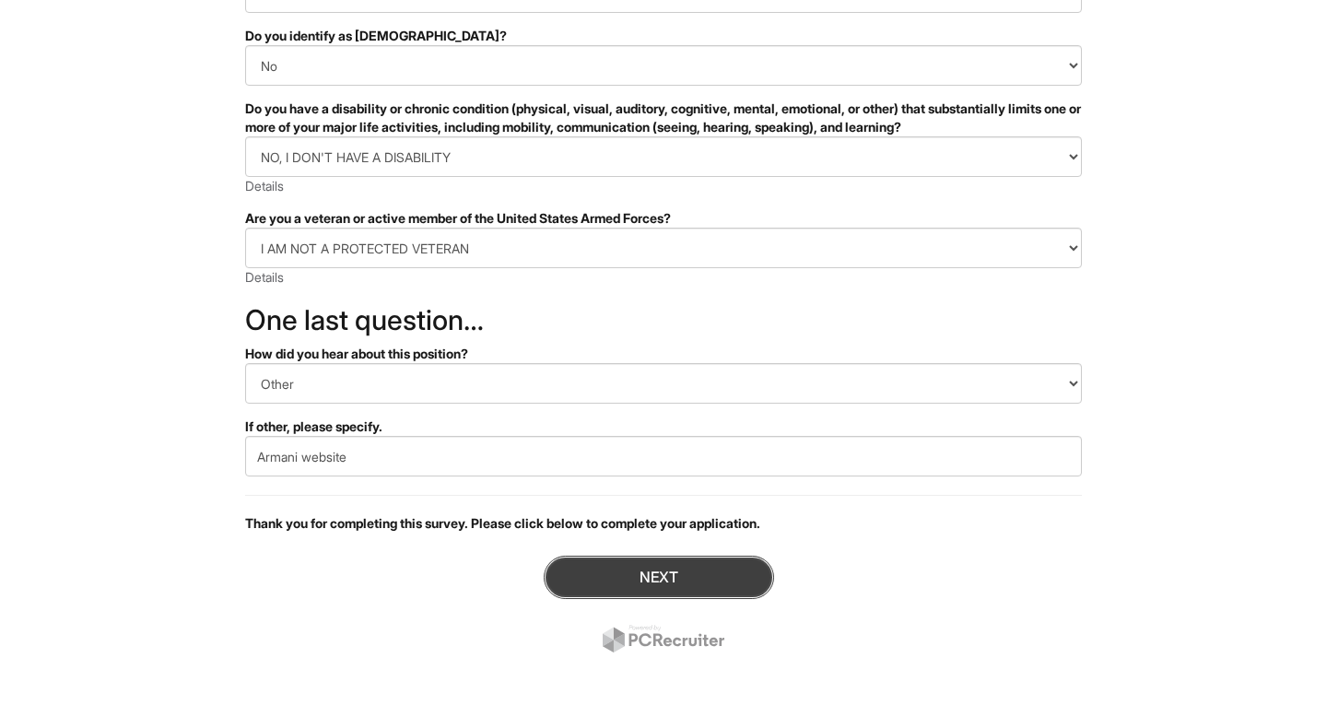
click at [679, 571] on button "Next" at bounding box center [659, 577] width 230 height 43
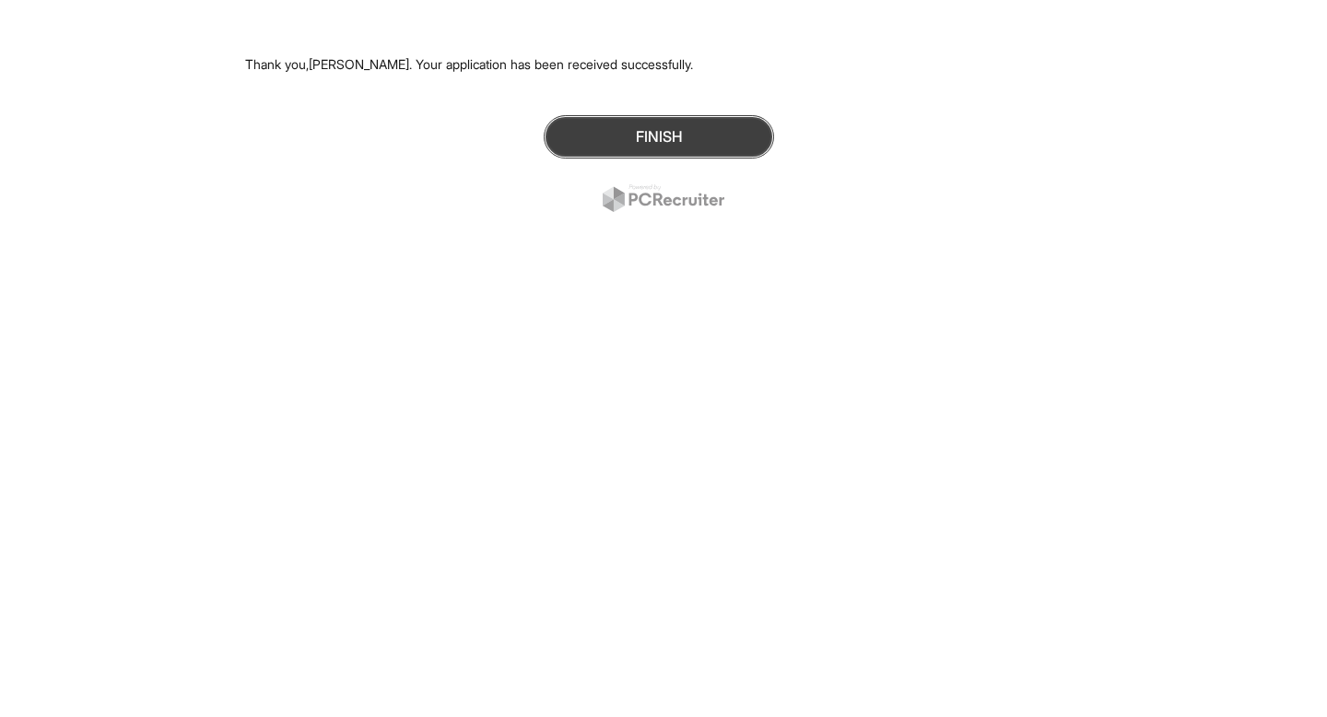
click at [689, 132] on button "Finish" at bounding box center [659, 136] width 230 height 43
